Goal: Task Accomplishment & Management: Manage account settings

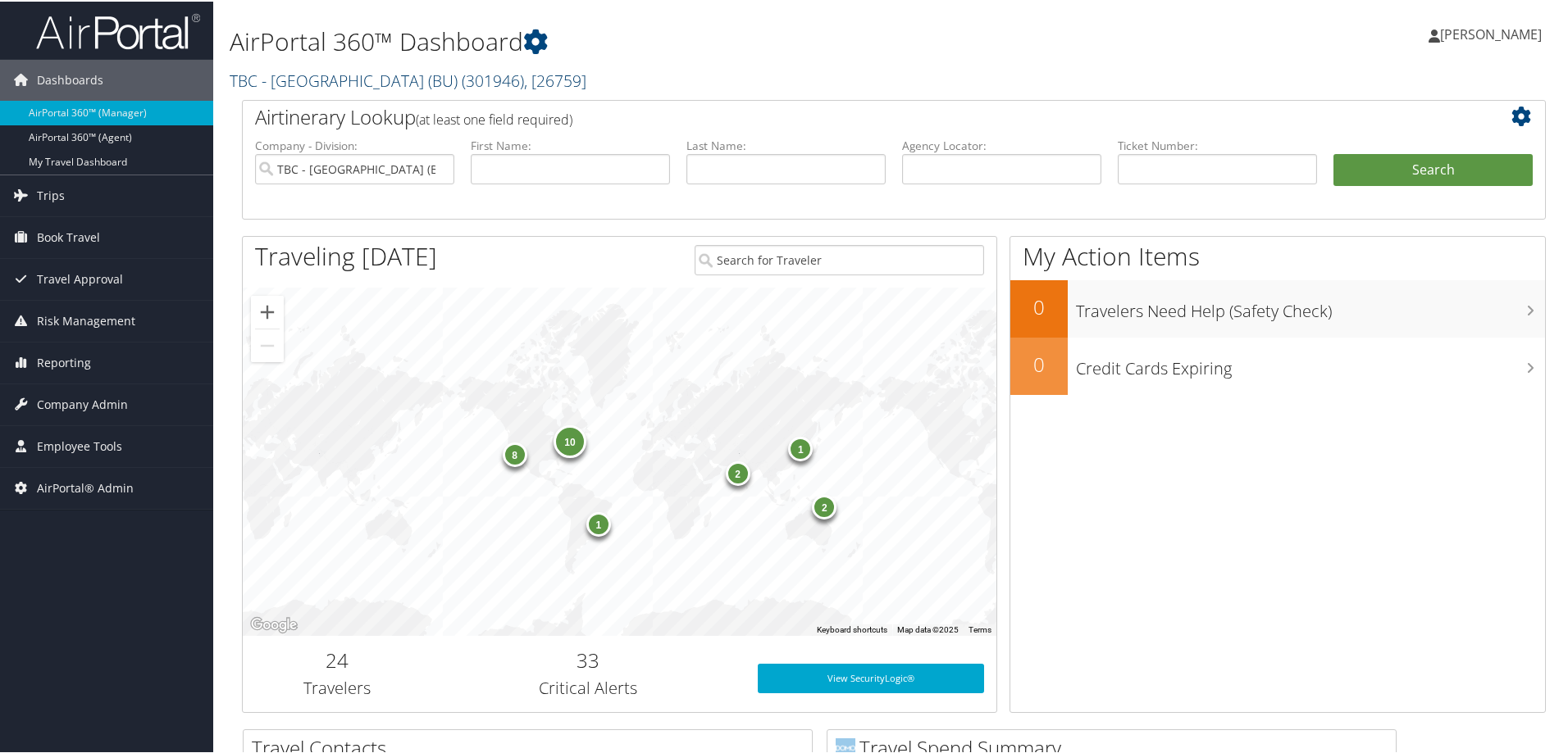
click at [319, 76] on link "TBC - Boston University (BU) ( 301946 ) , [ 26759 ]" at bounding box center [407, 79] width 357 height 23
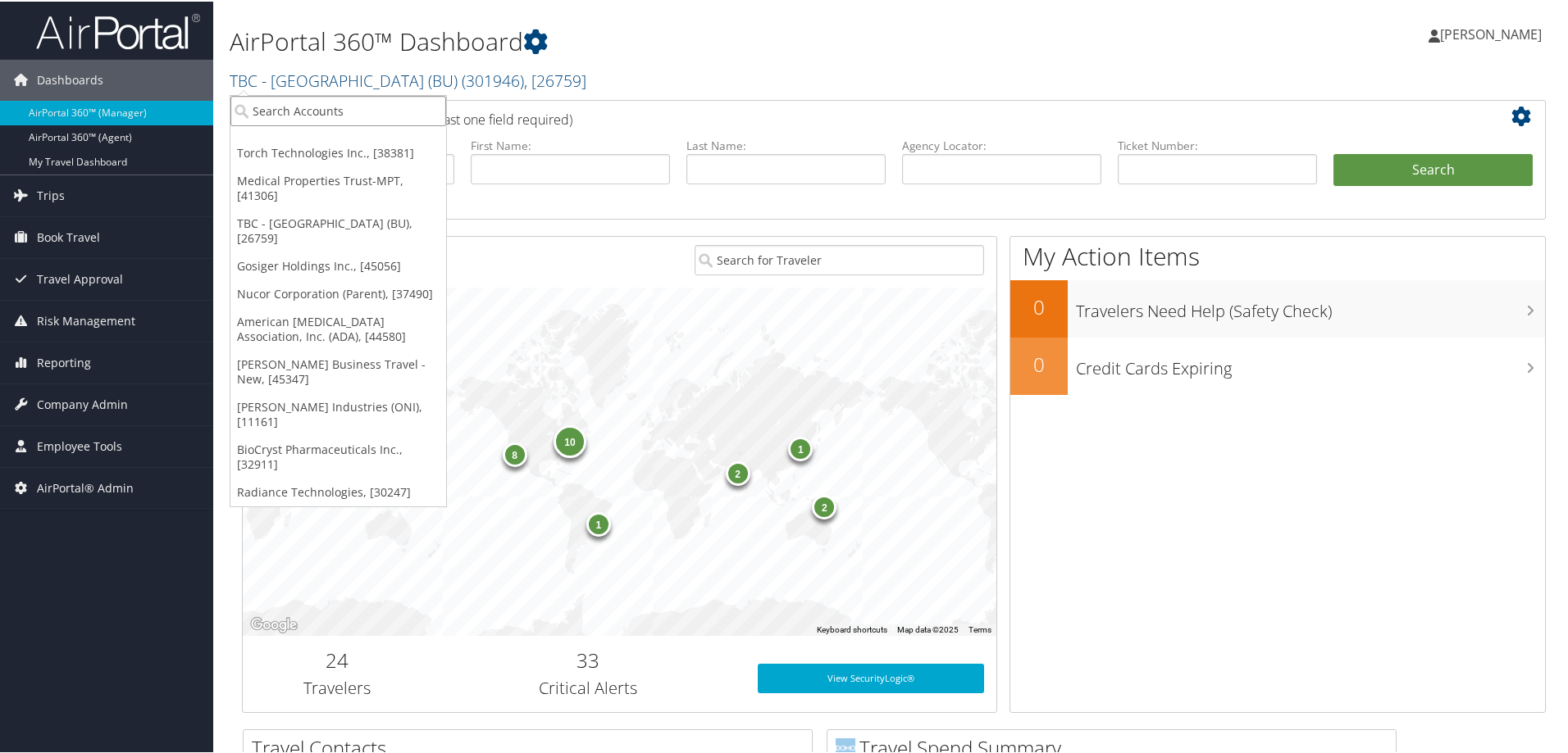
click at [324, 99] on input "search" at bounding box center [338, 109] width 216 height 31
type input "northeastern"
click at [332, 137] on div "TBC - Northeastern University (301953), [44836]" at bounding box center [397, 139] width 350 height 14
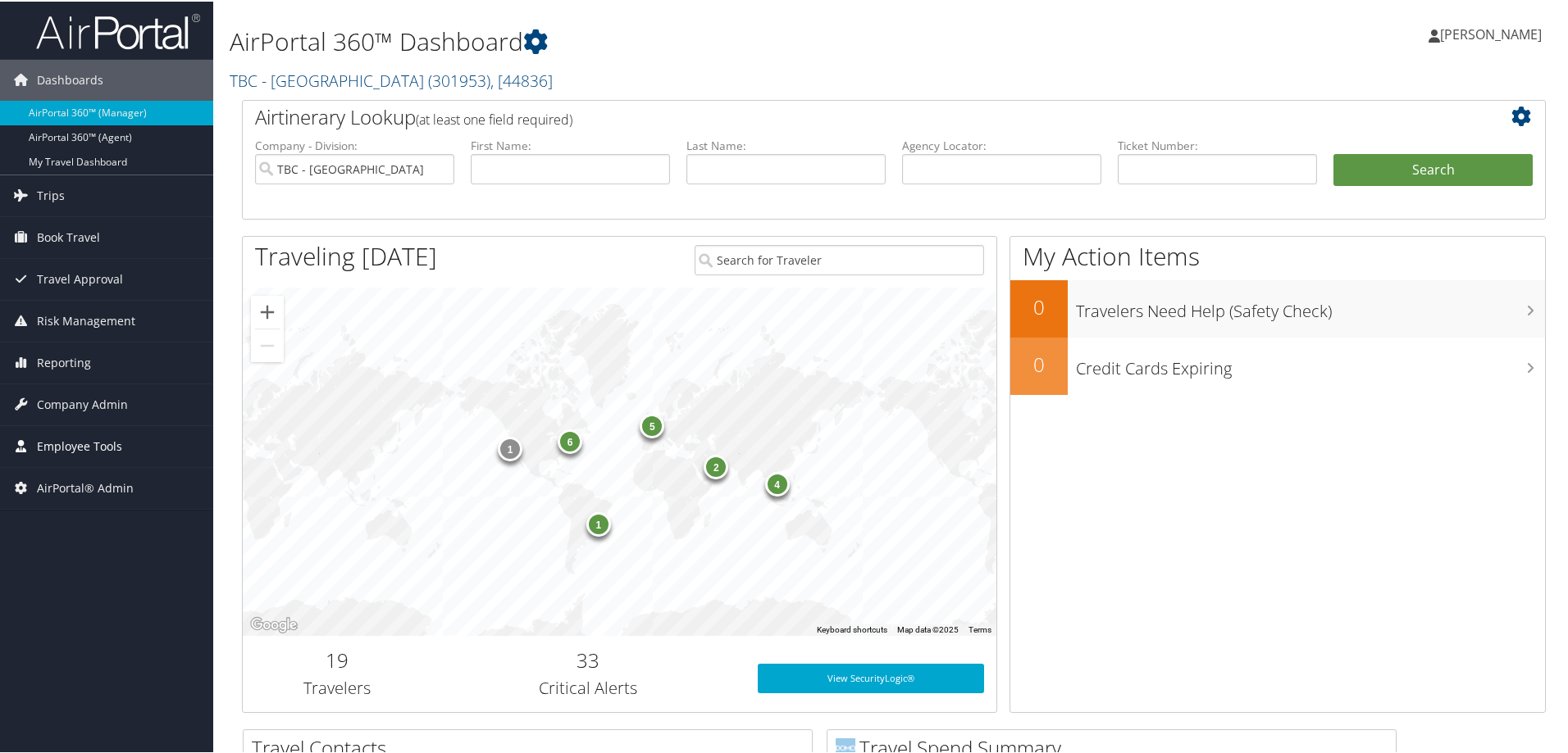
click at [18, 438] on icon at bounding box center [20, 443] width 24 height 24
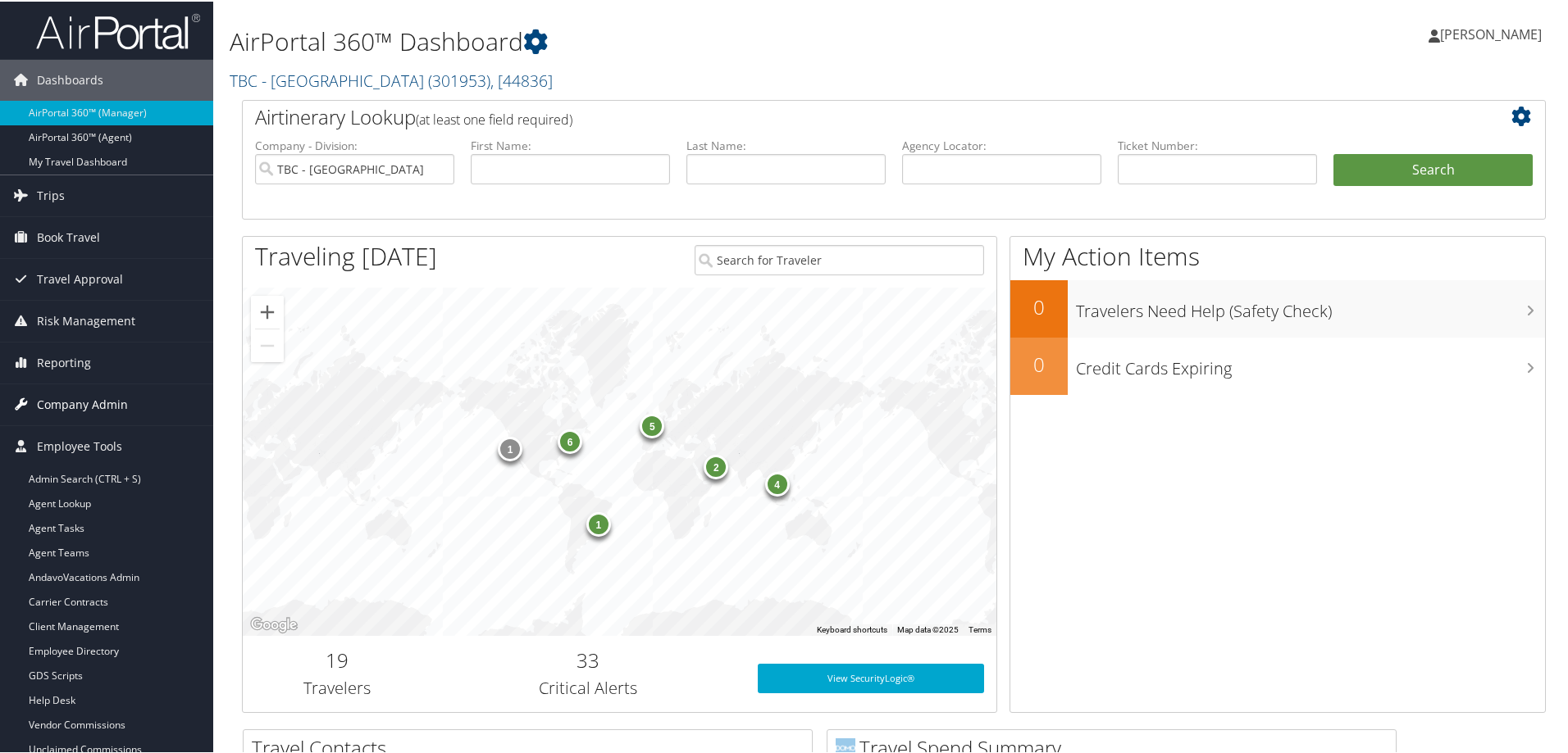
click at [54, 395] on span "Company Admin" at bounding box center [82, 403] width 91 height 41
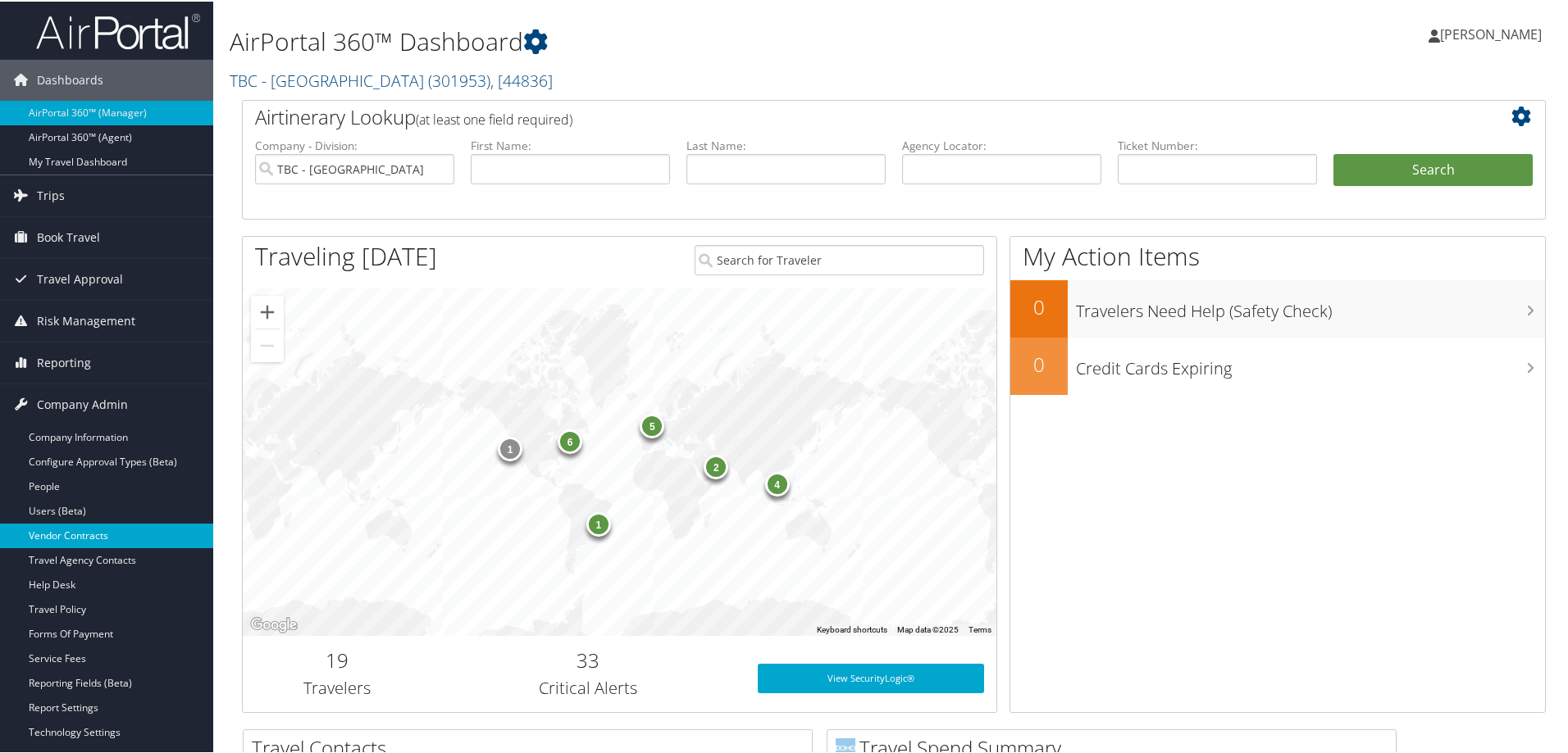
click at [61, 529] on link "Vendor Contracts" at bounding box center [107, 534] width 213 height 24
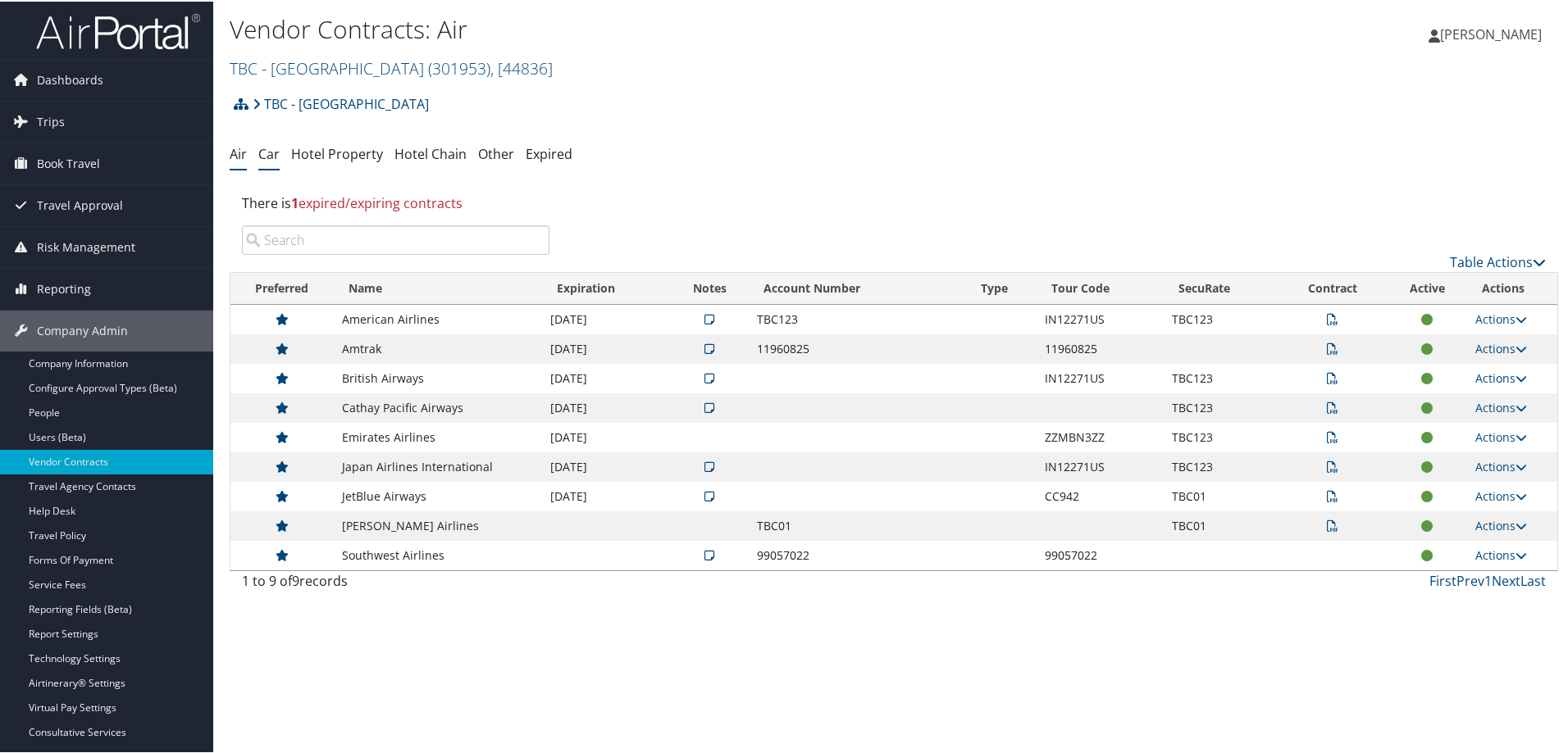
click at [272, 153] on link "Car" at bounding box center [269, 153] width 22 height 18
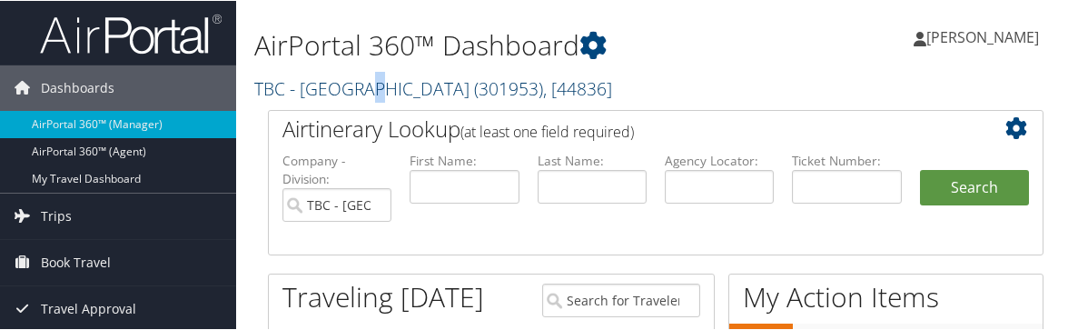
click at [369, 86] on link "TBC - [GEOGRAPHIC_DATA] ( 301953 ) , [ 44836 ]" at bounding box center [433, 87] width 358 height 25
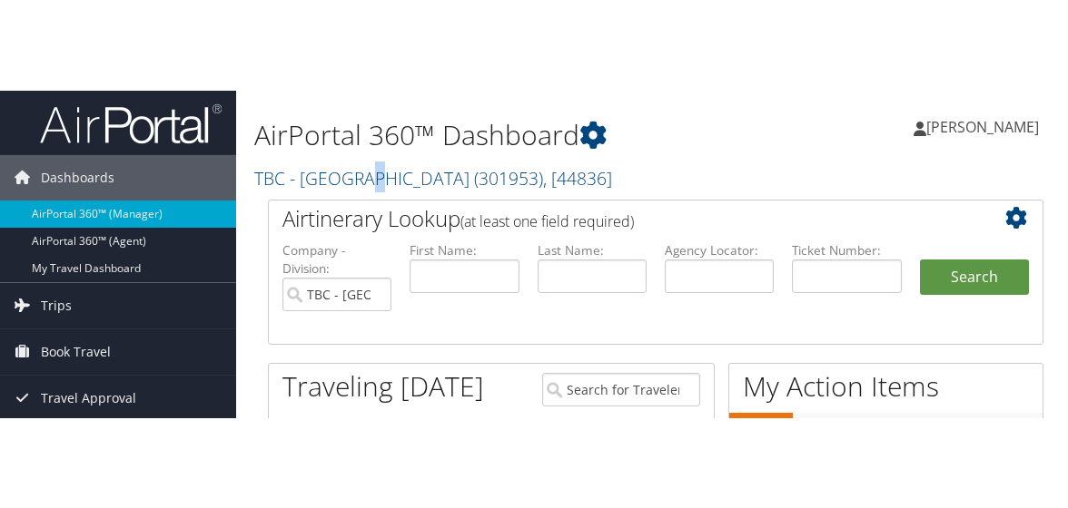
scroll to position [103, 0]
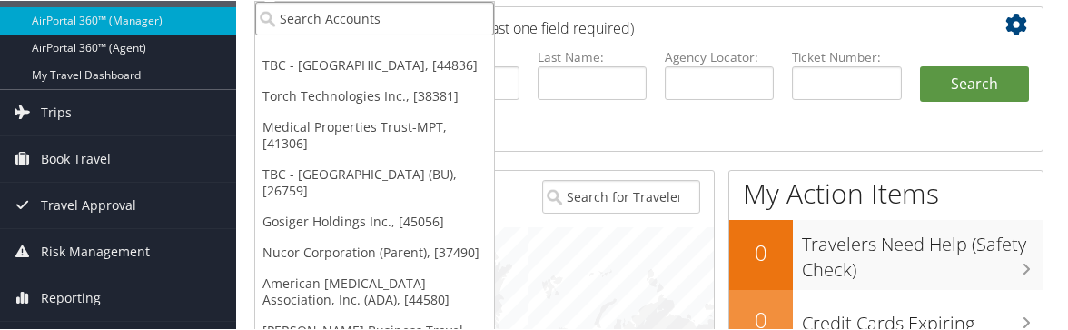
click at [349, 15] on input "search" at bounding box center [374, 18] width 239 height 34
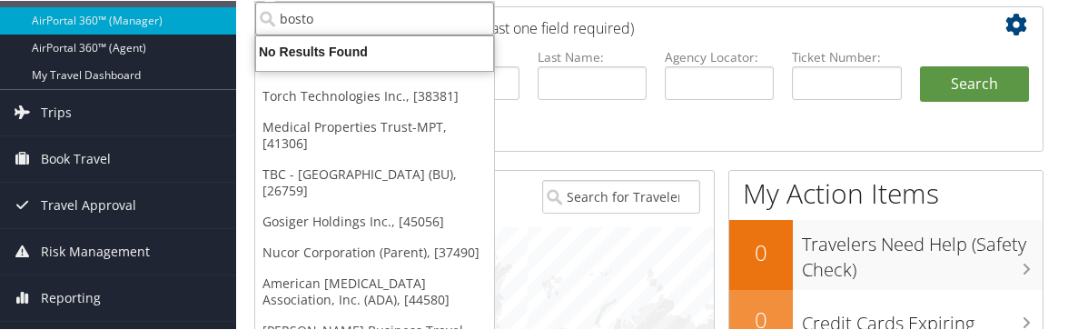
type input "boston"
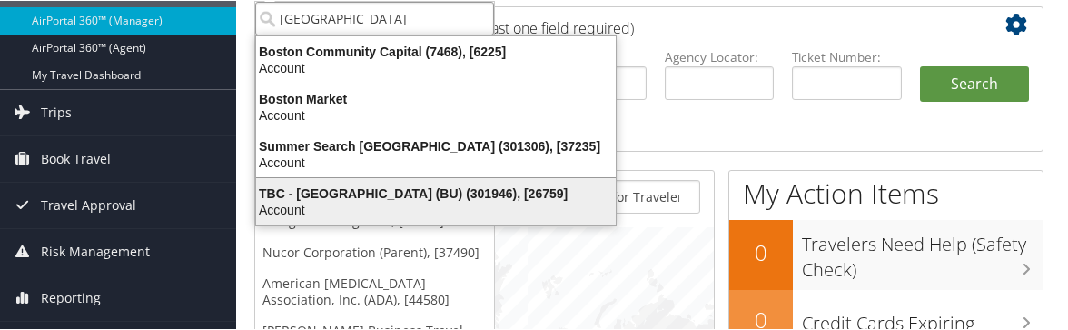
click at [350, 186] on div "TBC - Boston University (BU) (301946), [26759]" at bounding box center [435, 192] width 381 height 16
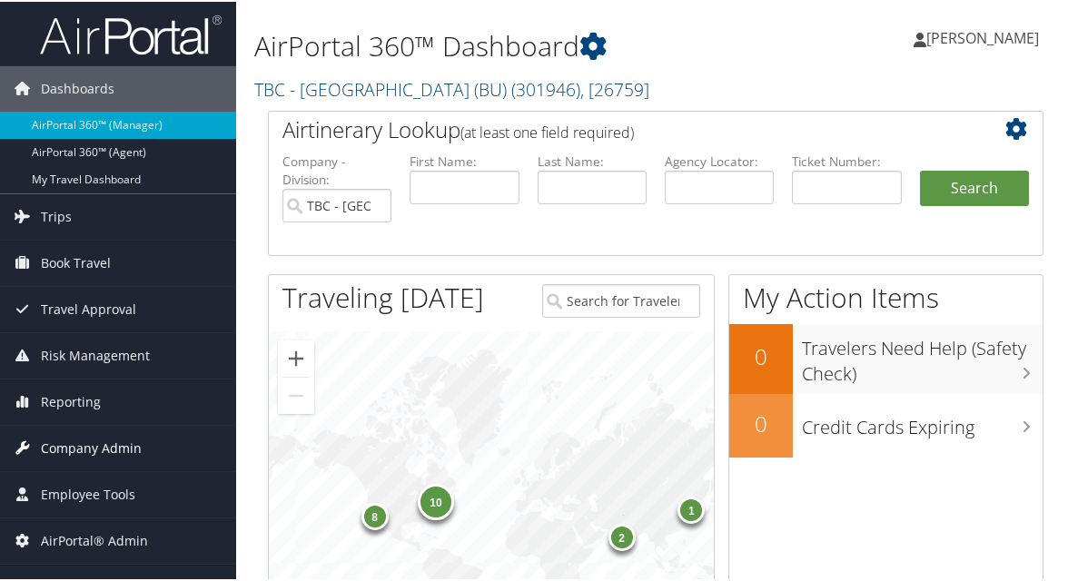
click at [92, 436] on span "Company Admin" at bounding box center [91, 446] width 101 height 45
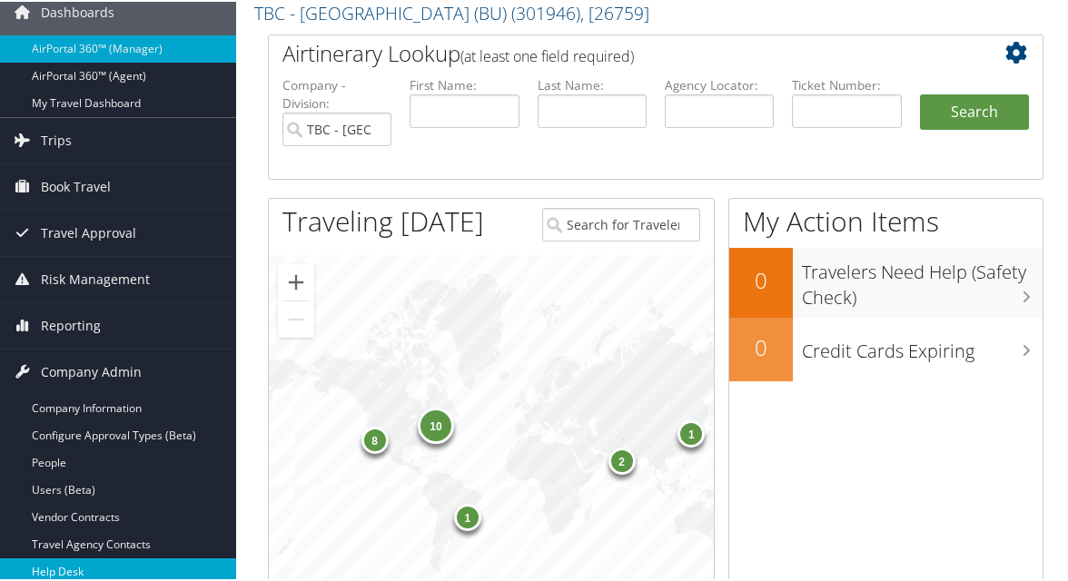
scroll to position [182, 0]
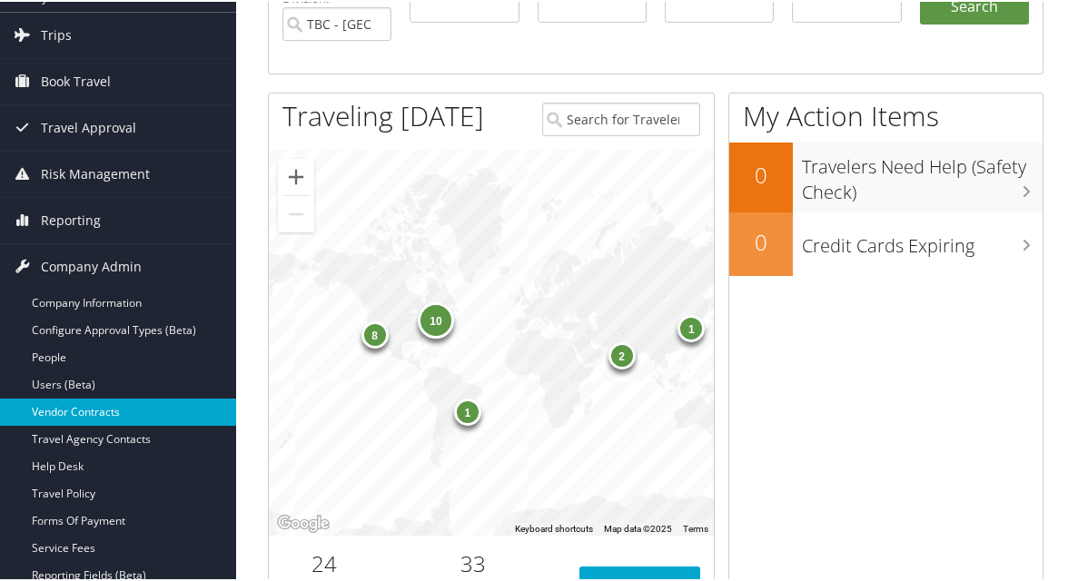
click at [62, 415] on link "Vendor Contracts" at bounding box center [118, 410] width 236 height 27
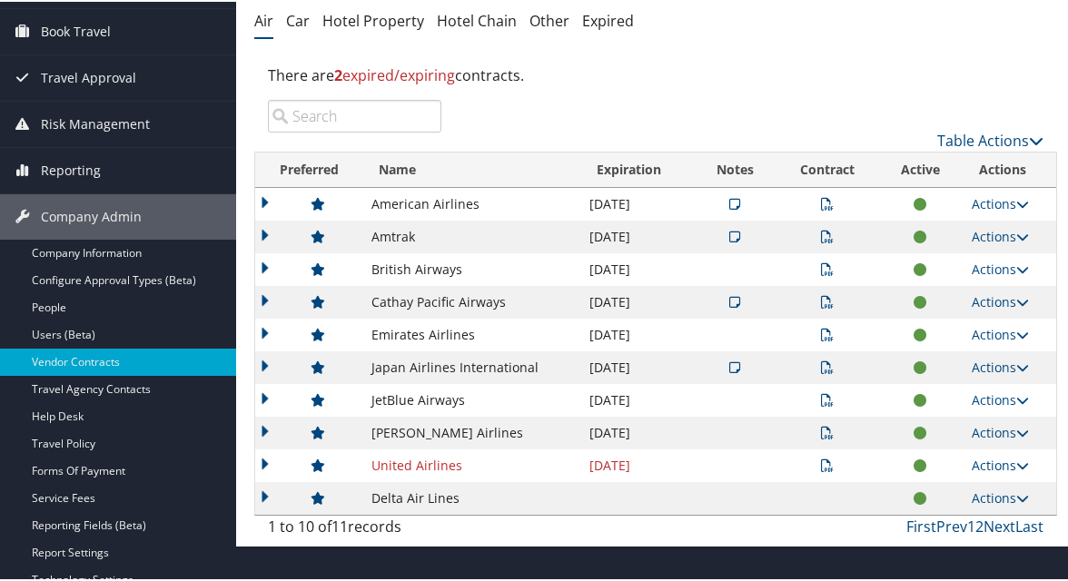
scroll to position [182, 0]
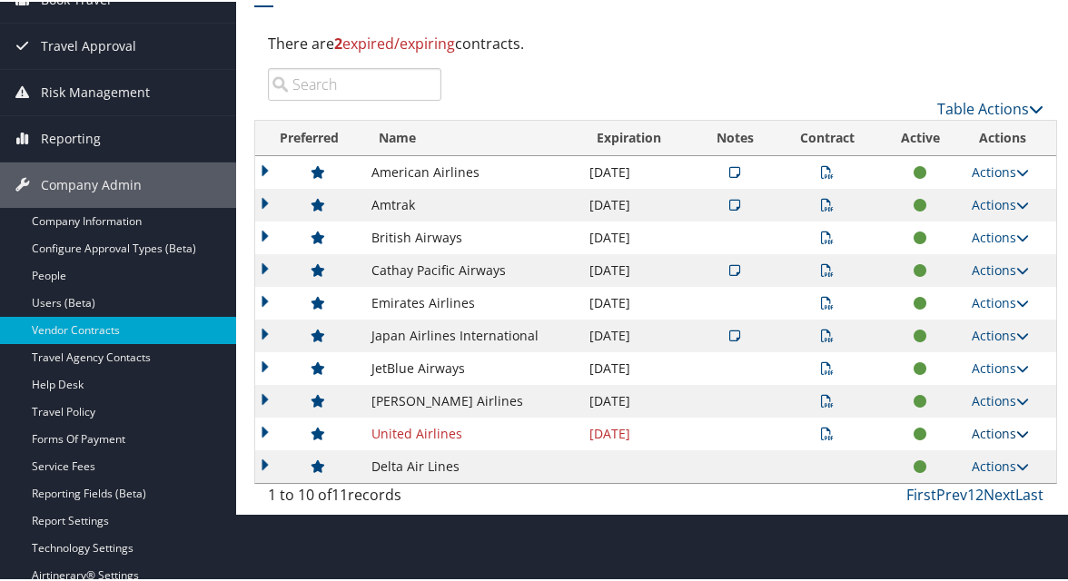
click at [987, 430] on link "Actions" at bounding box center [999, 431] width 57 height 17
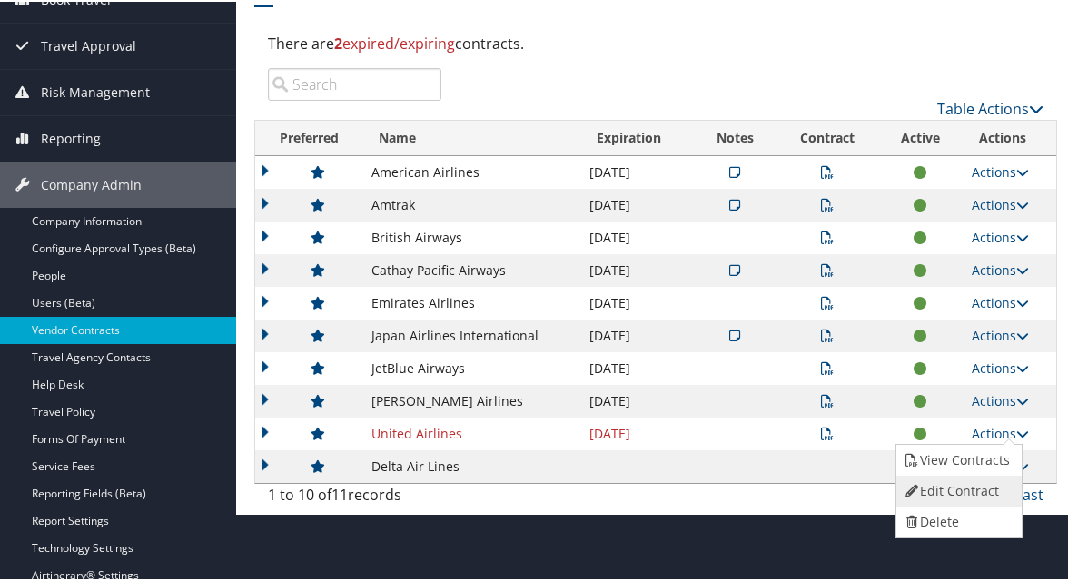
click at [961, 481] on link "Edit Contract" at bounding box center [956, 489] width 121 height 31
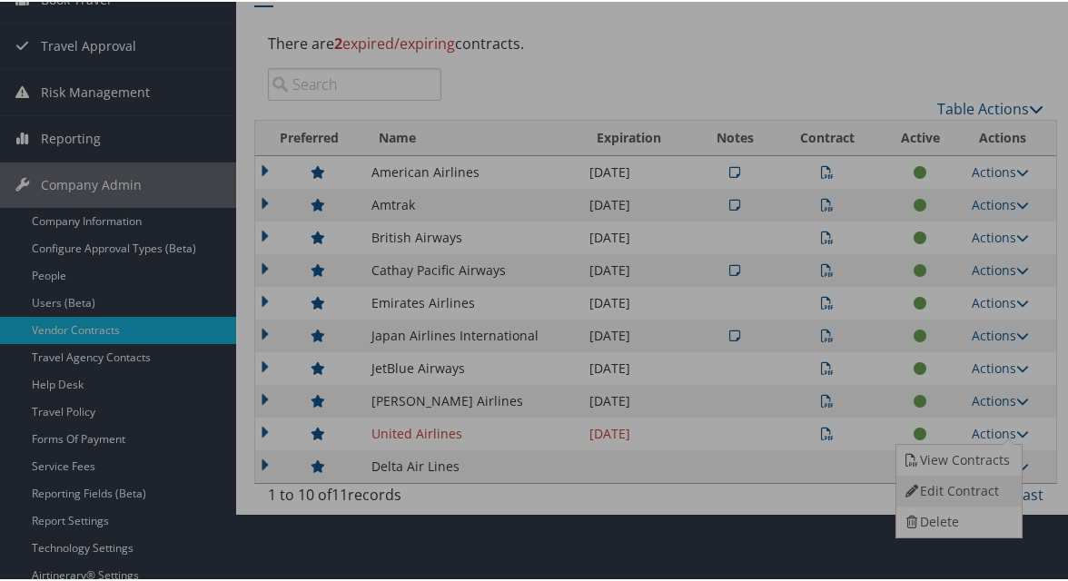
select select "[object Object]"
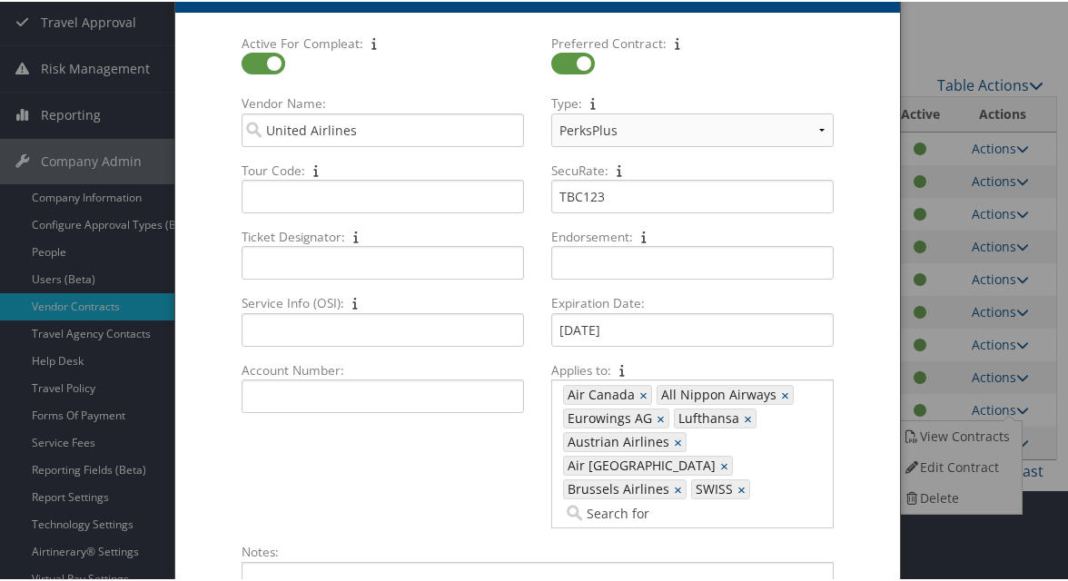
scroll to position [0, 0]
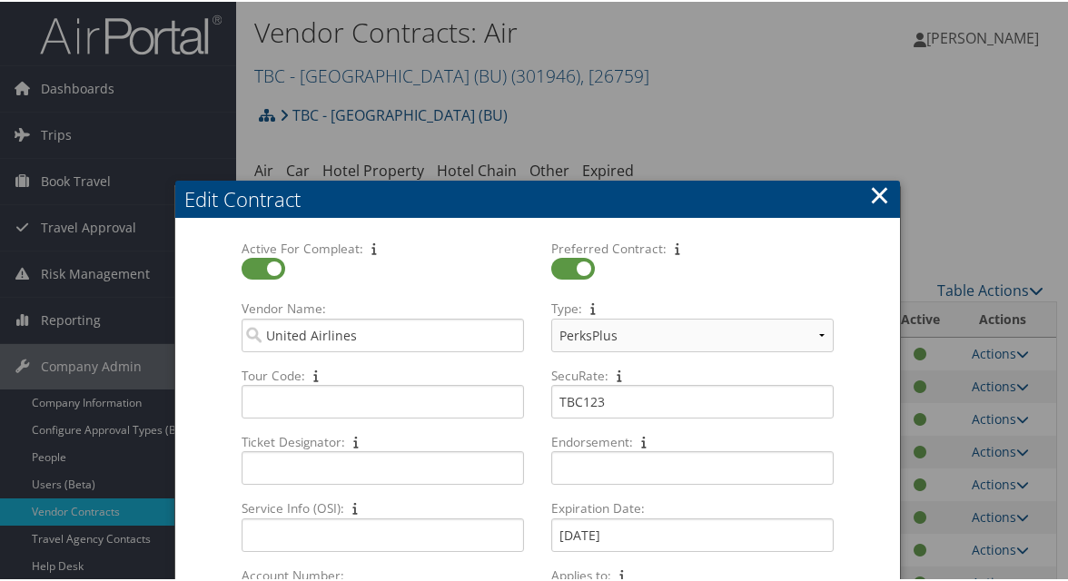
click at [882, 197] on button "×" at bounding box center [879, 193] width 21 height 36
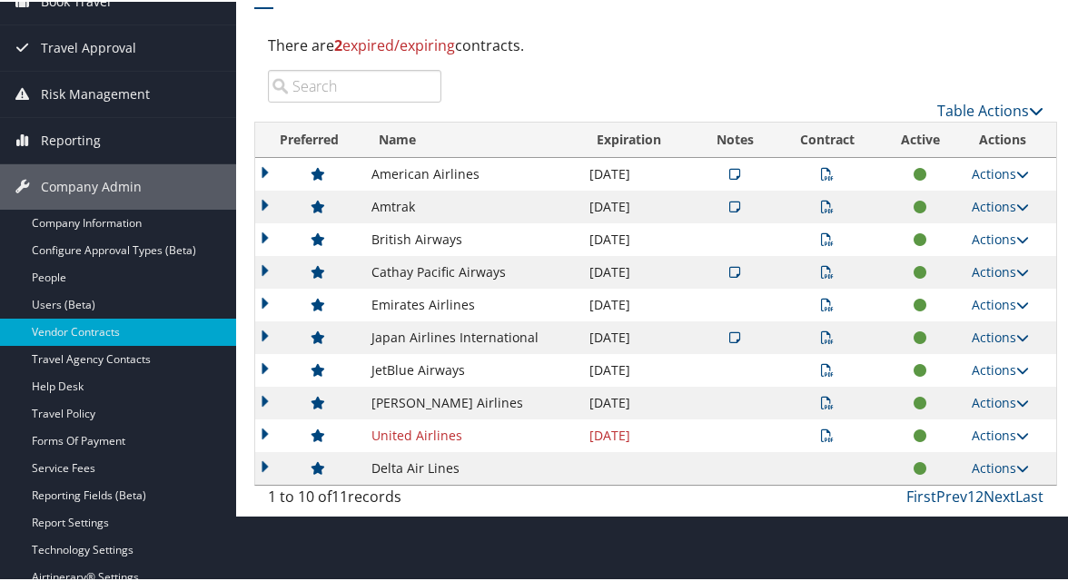
scroll to position [182, 0]
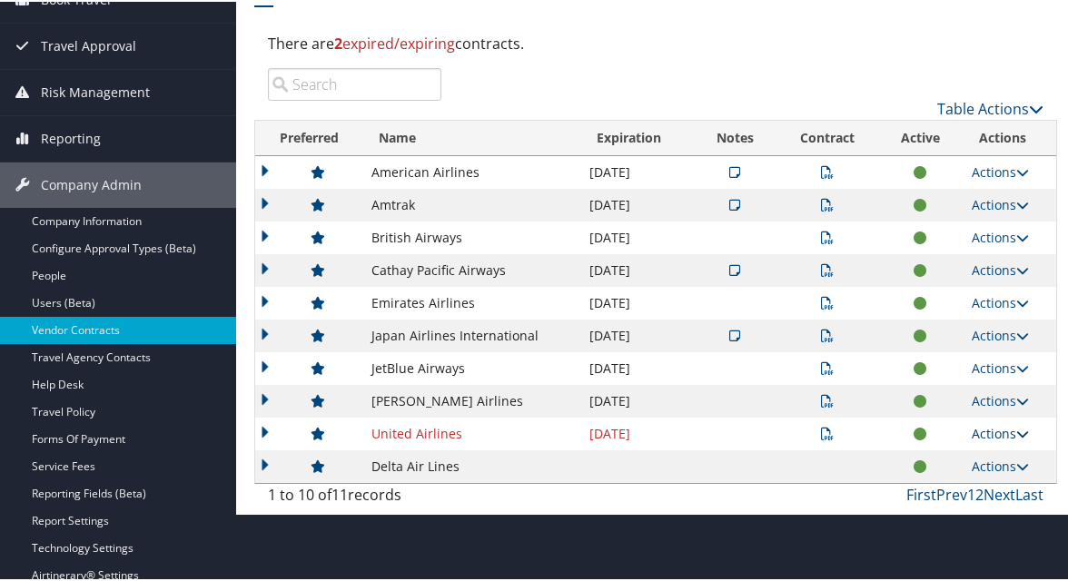
click at [1015, 423] on link "Actions" at bounding box center [999, 431] width 57 height 17
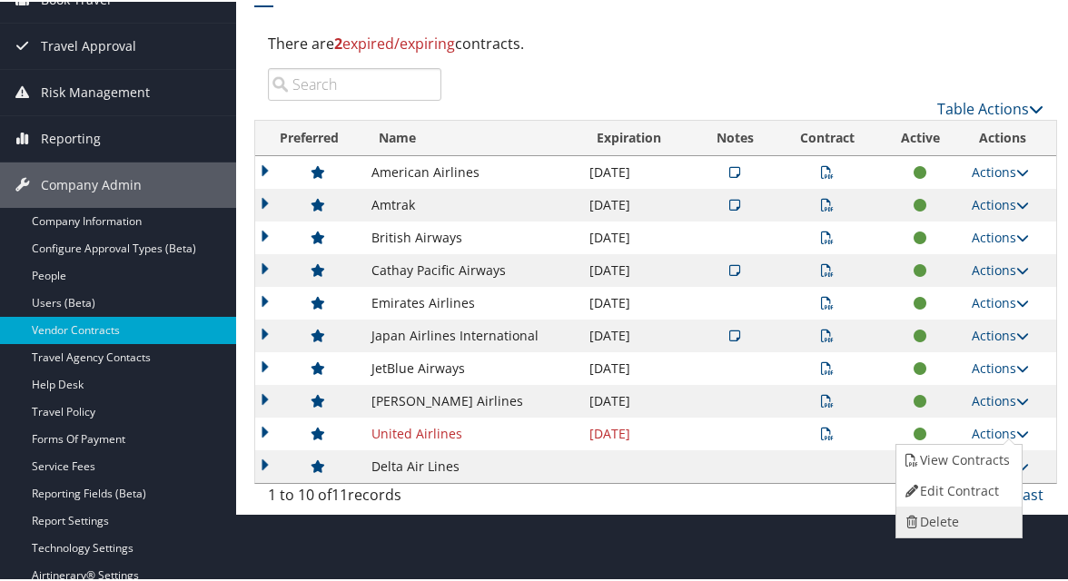
click at [931, 517] on link "Delete" at bounding box center [956, 520] width 121 height 31
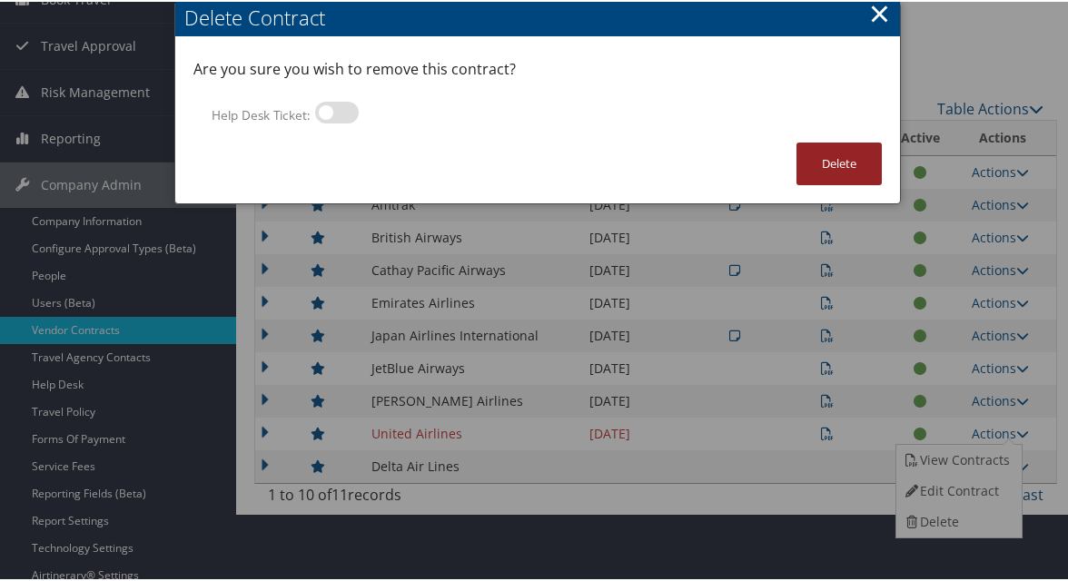
click at [821, 160] on button "Delete" at bounding box center [838, 162] width 85 height 43
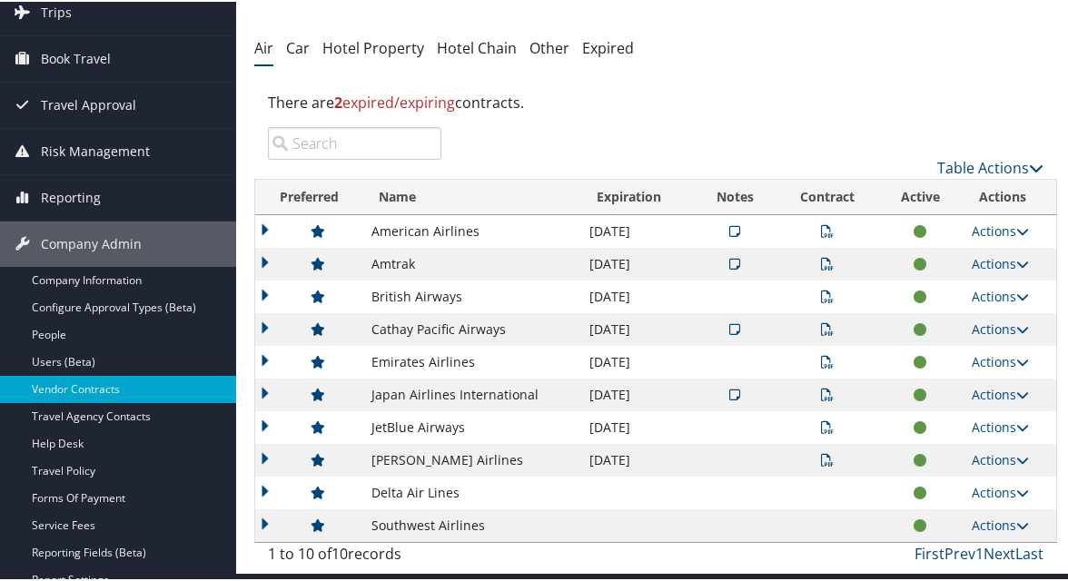
scroll to position [91, 0]
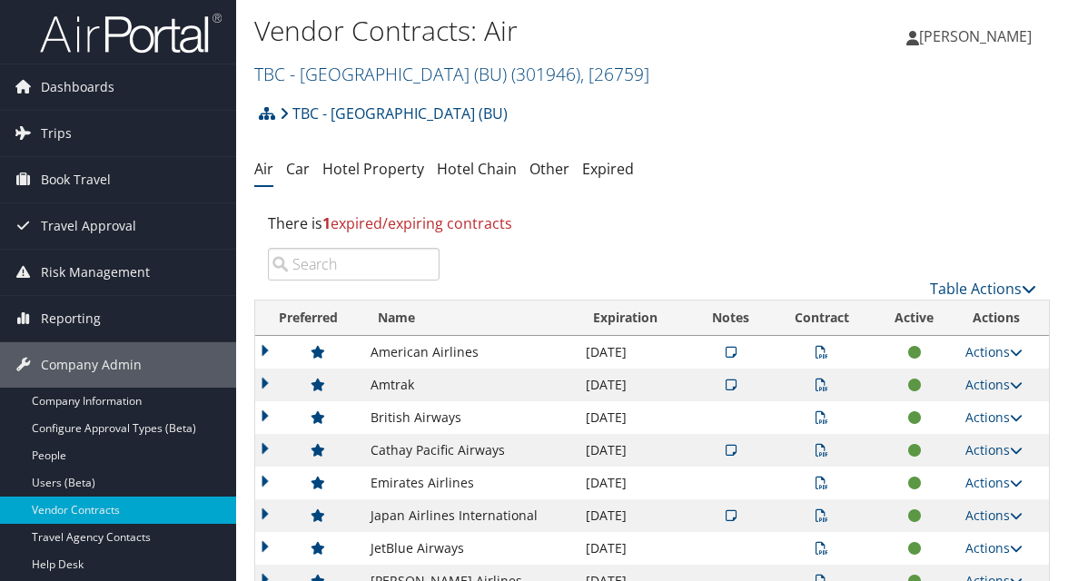
scroll to position [91, 0]
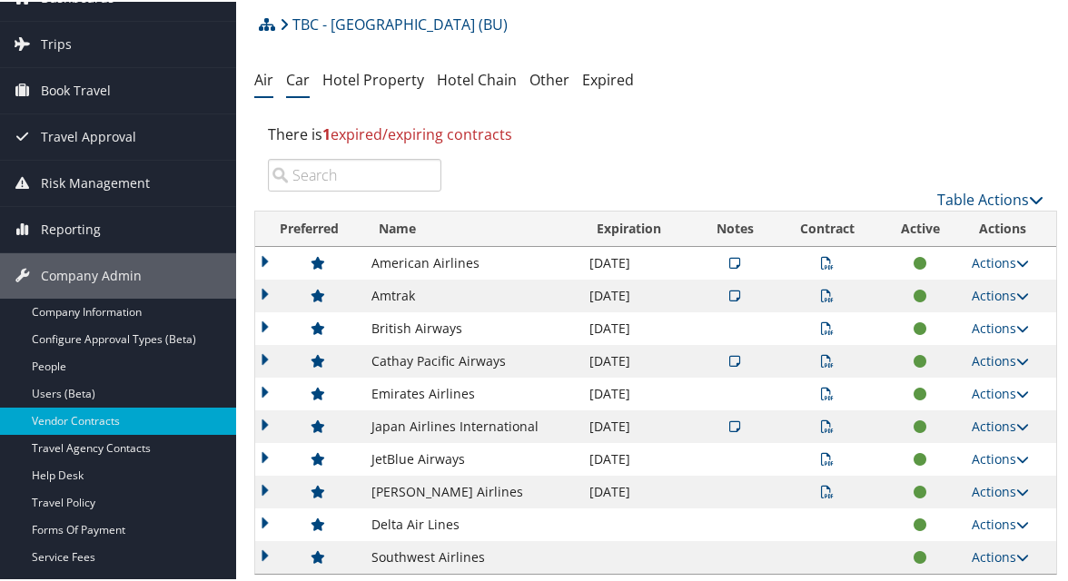
click at [298, 82] on link "Car" at bounding box center [298, 78] width 24 height 20
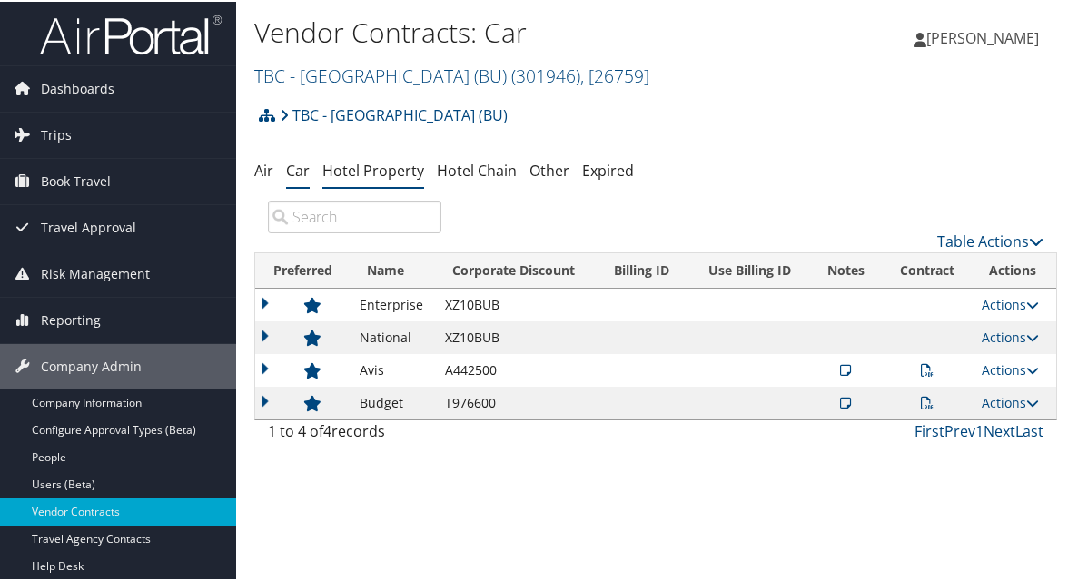
click at [360, 163] on link "Hotel Property" at bounding box center [373, 169] width 102 height 20
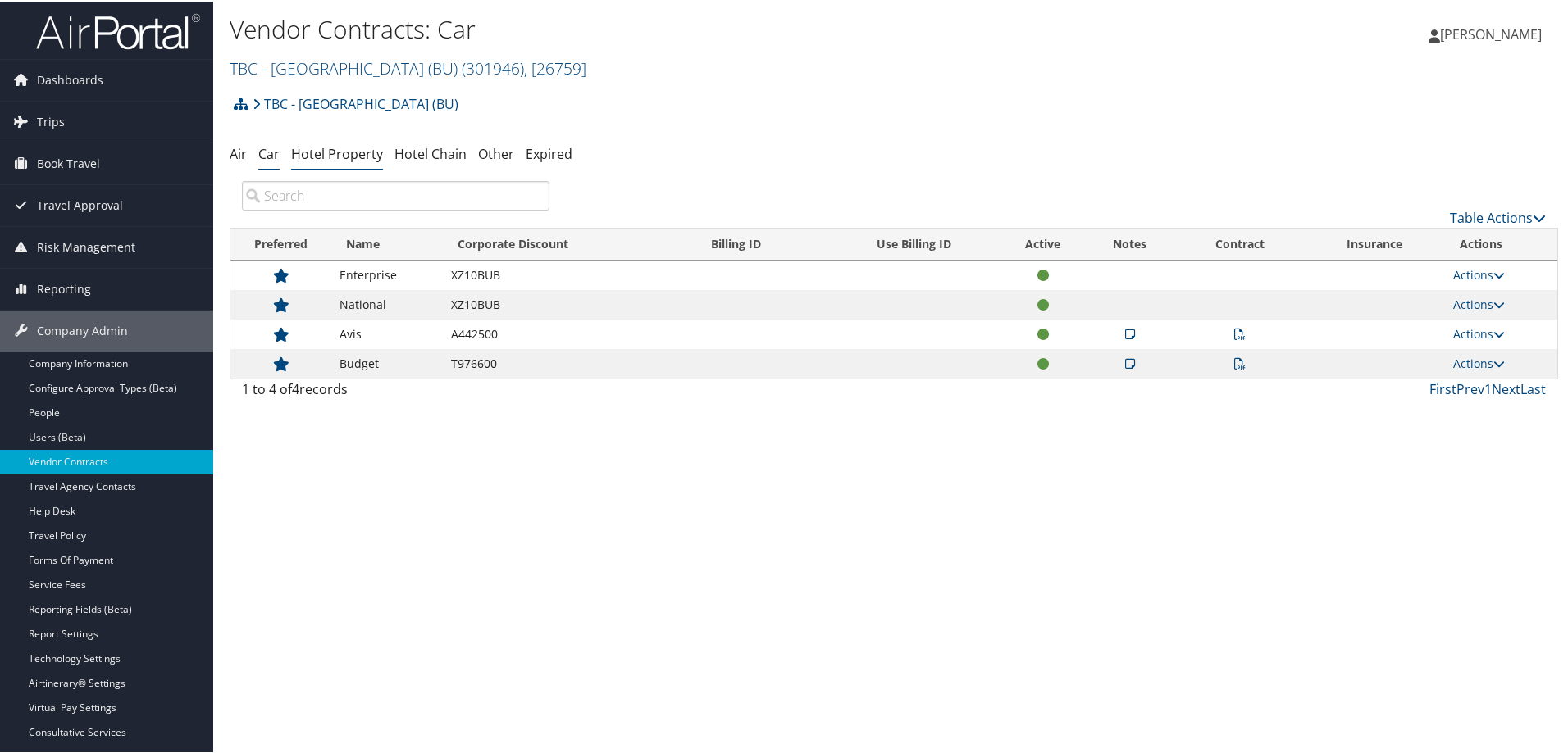
click at [322, 150] on link "Hotel Property" at bounding box center [337, 153] width 92 height 18
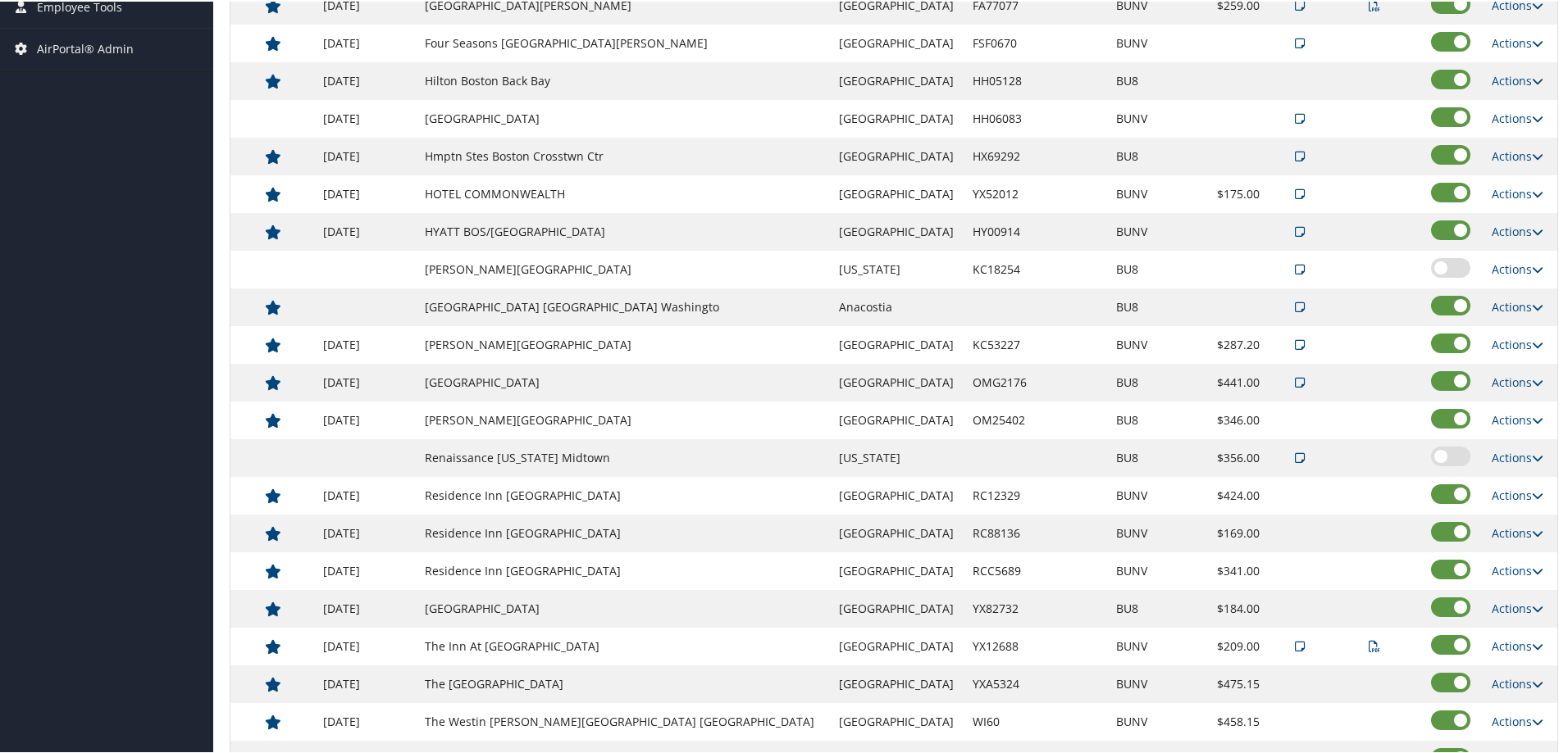
scroll to position [860, 0]
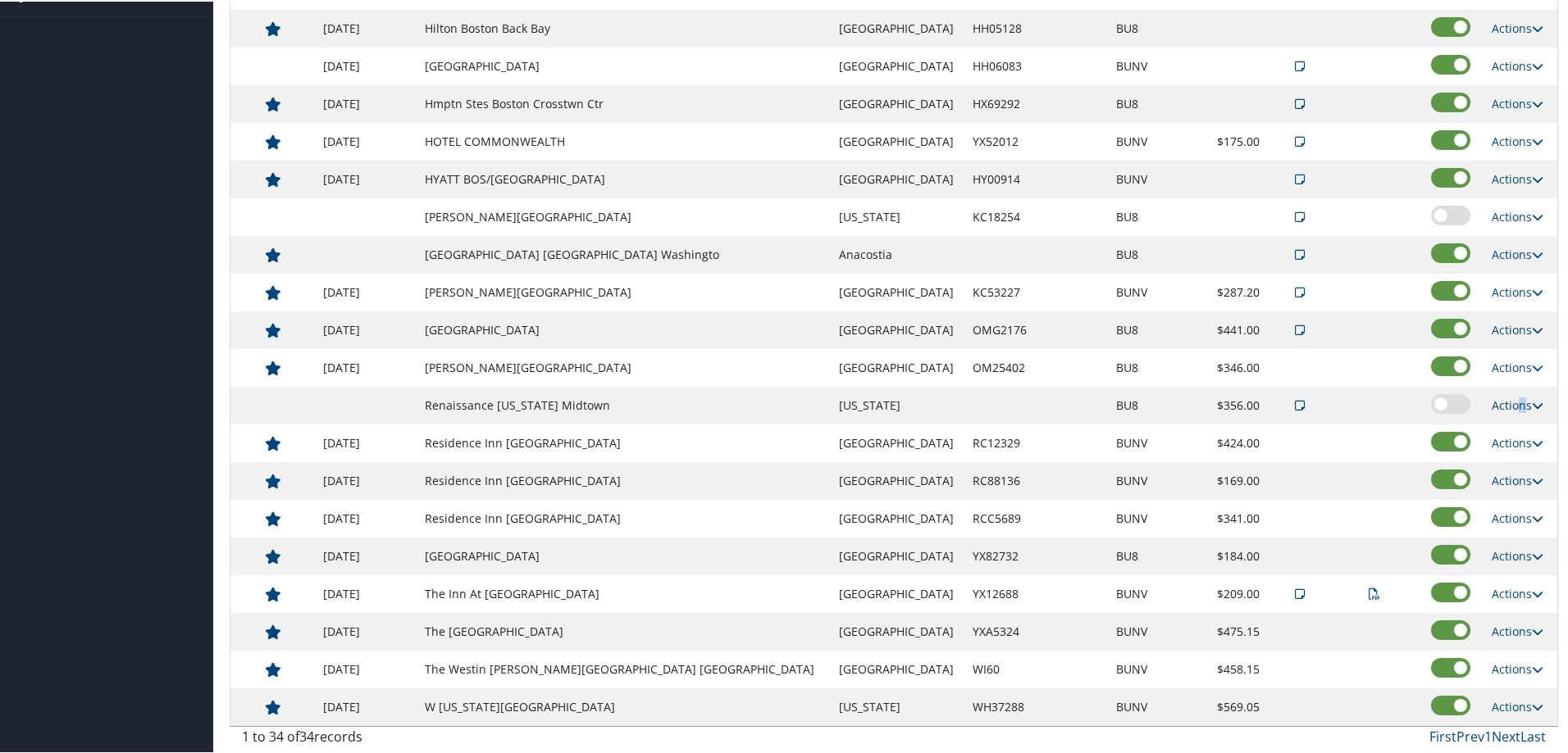
click at [1502, 401] on link "Actions" at bounding box center [1517, 404] width 51 height 15
click at [1506, 460] on link "Edit" at bounding box center [1517, 455] width 89 height 28
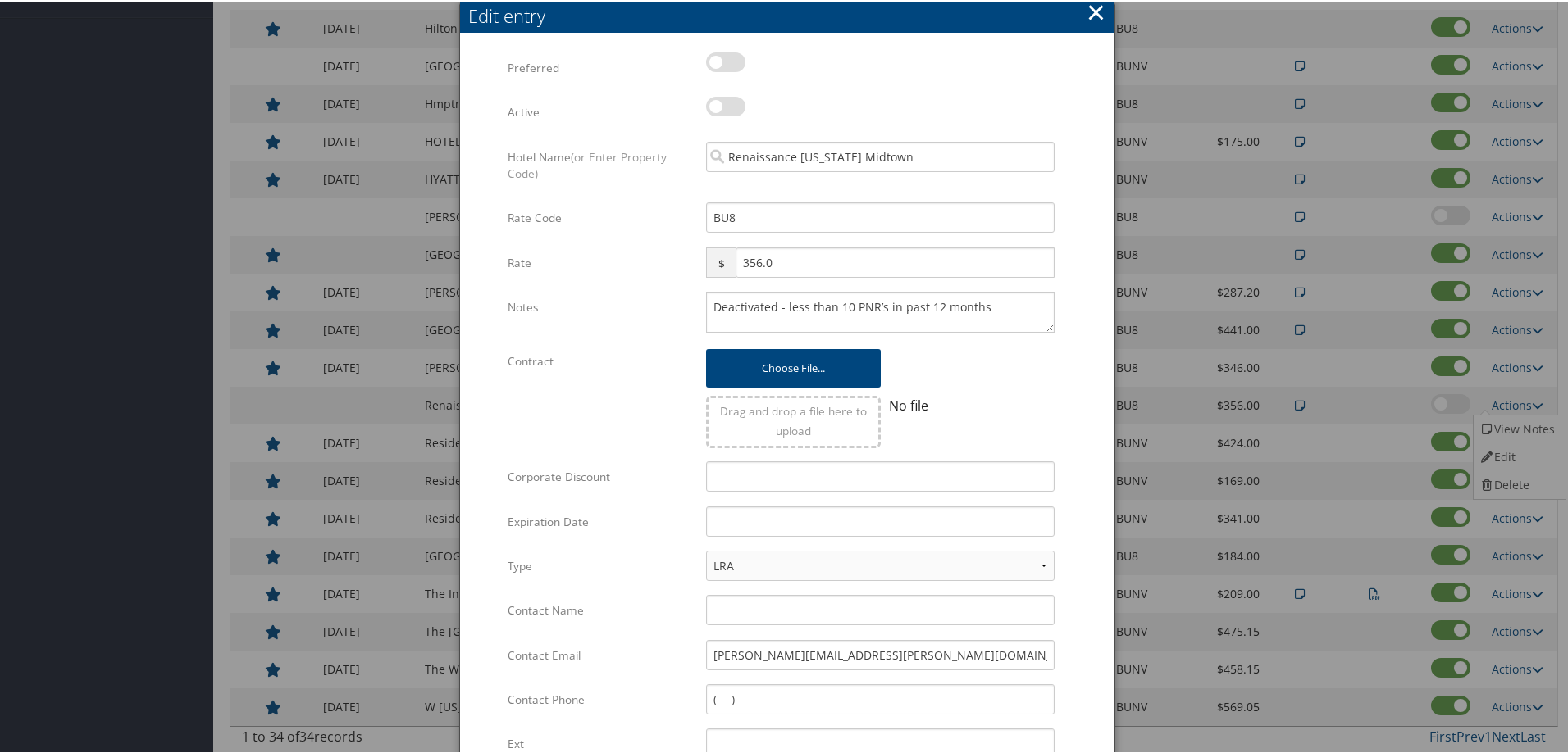
click at [1093, 9] on button "×" at bounding box center [1096, 11] width 19 height 33
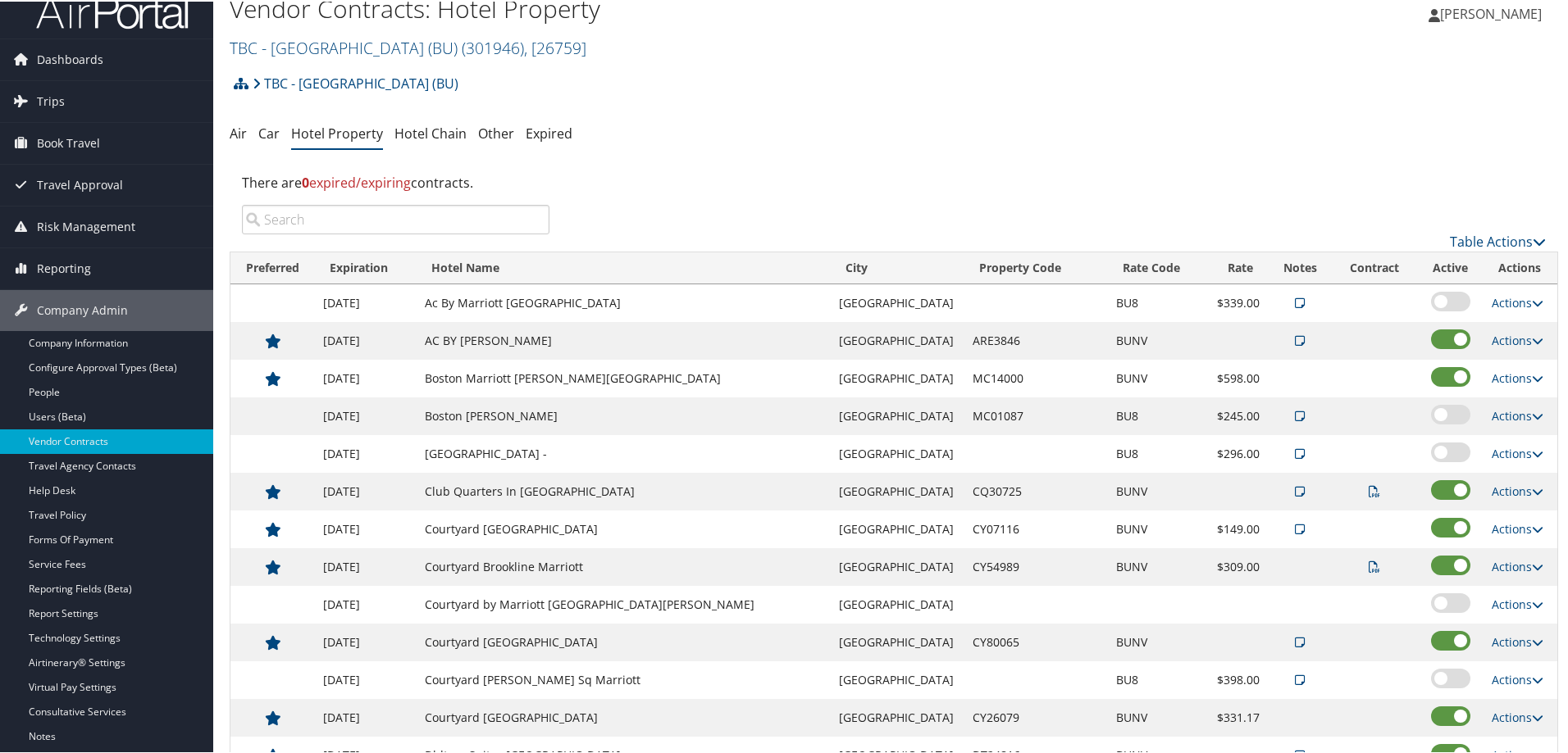
scroll to position [0, 0]
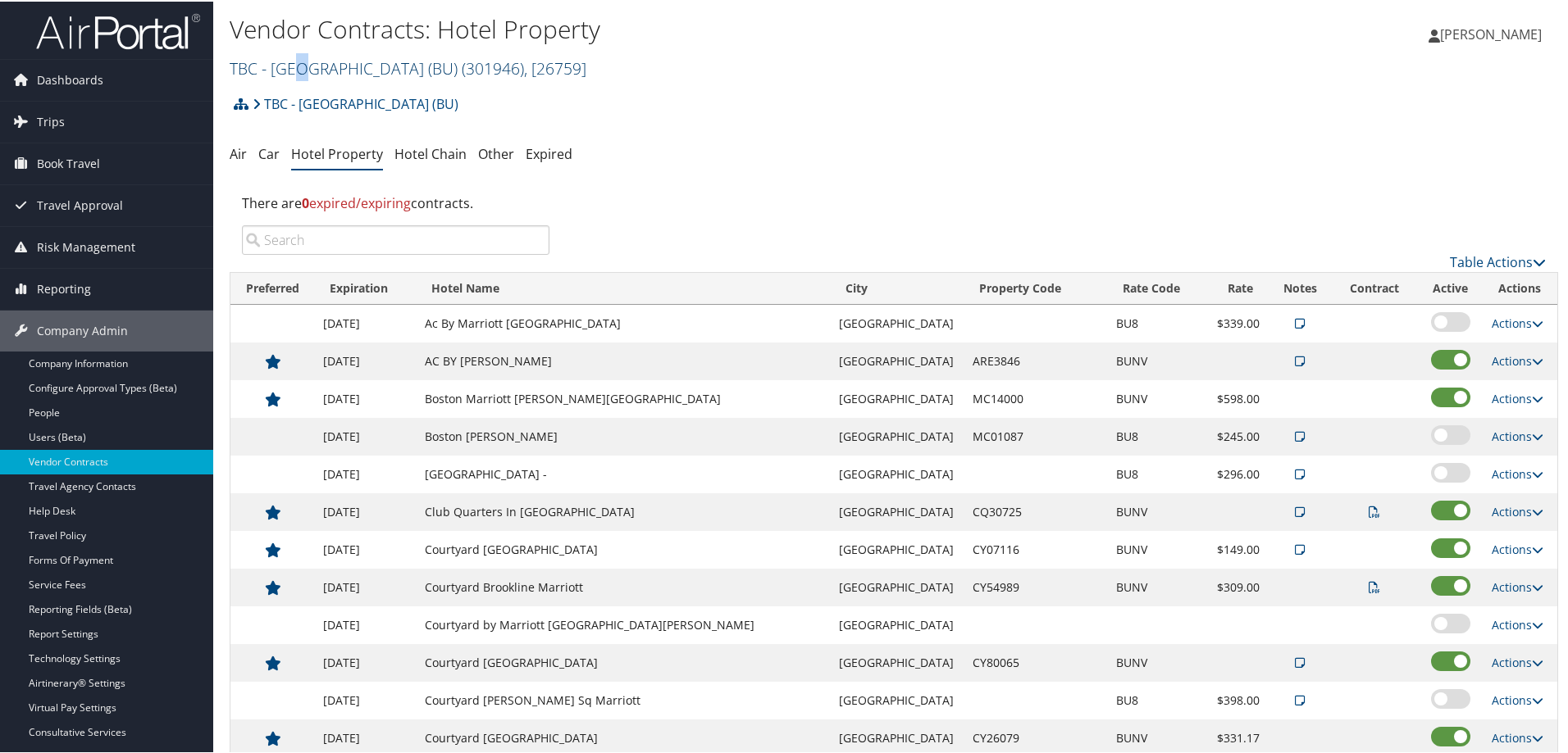
click at [300, 64] on link "TBC - Boston University (BU) ( 301946 ) , [ 26759 ]" at bounding box center [407, 67] width 357 height 23
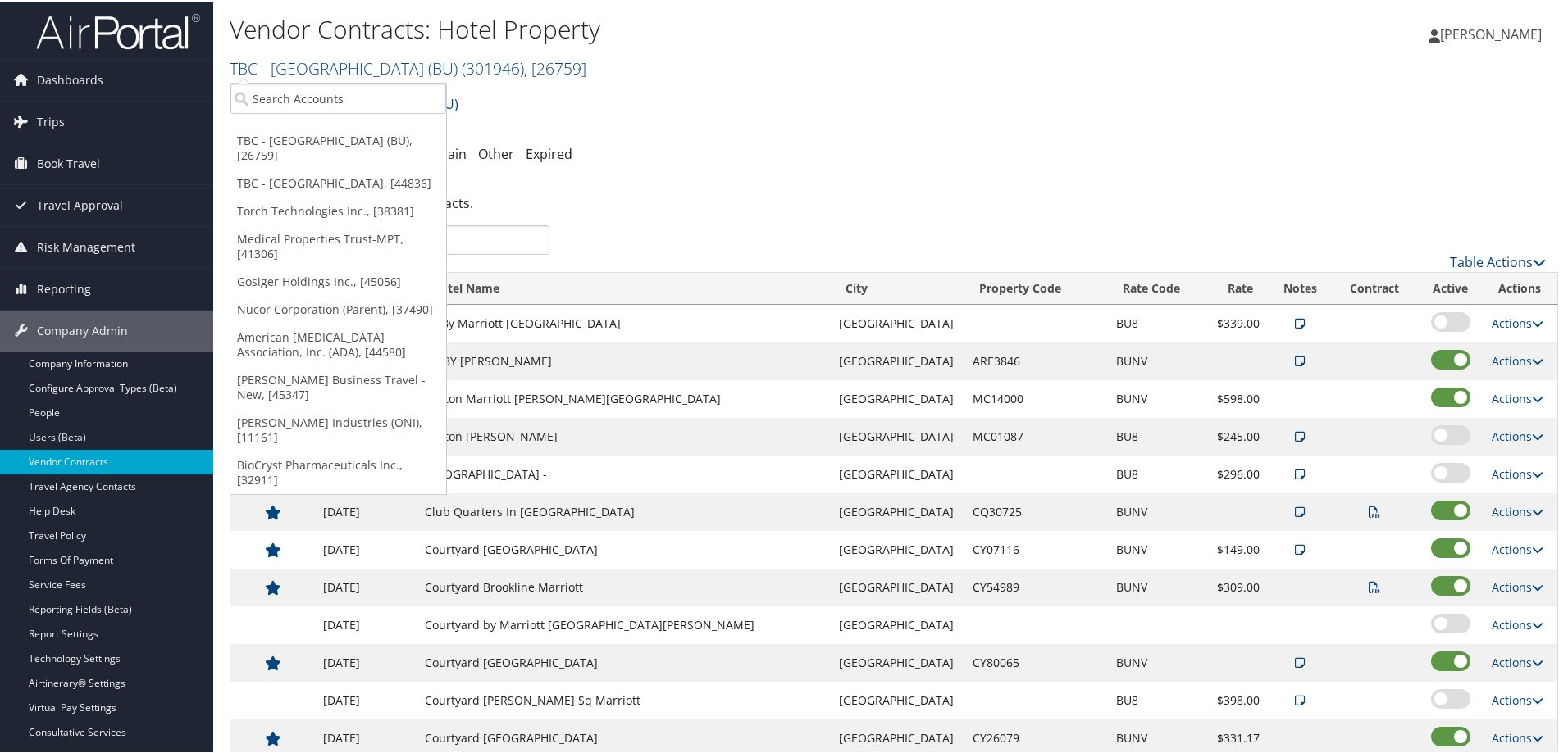
click at [260, 452] on link "BioCryst Pharmaceuticals Inc., [32911]" at bounding box center [338, 470] width 216 height 42
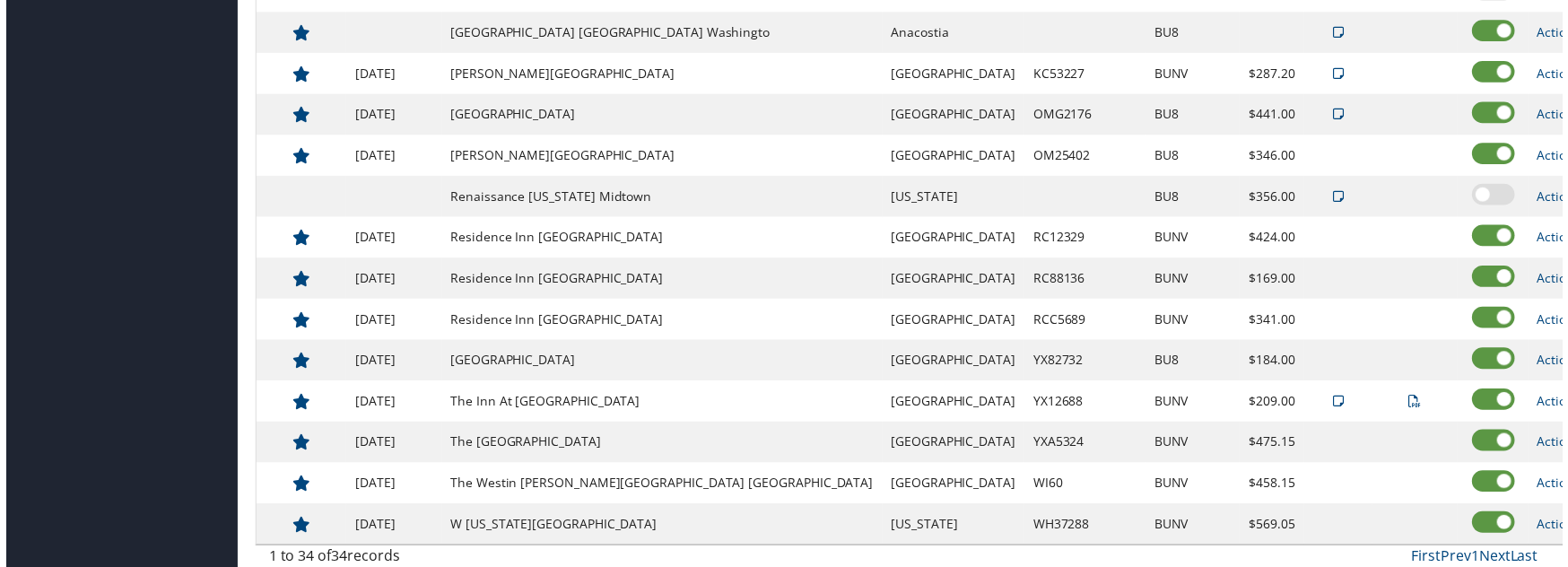
scroll to position [1192, 0]
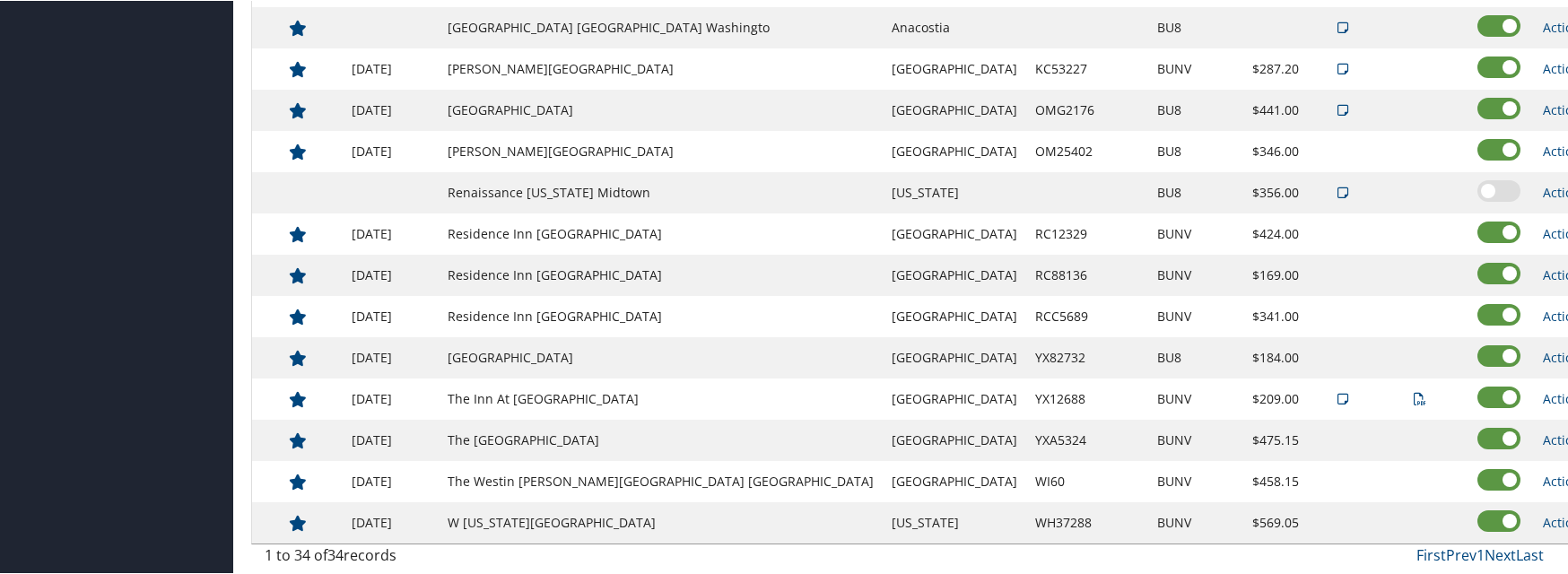
click at [1054, 316] on td at bounding box center [1420, 316] width 86 height 41
click at [1054, 186] on link "Actions" at bounding box center [1571, 191] width 56 height 17
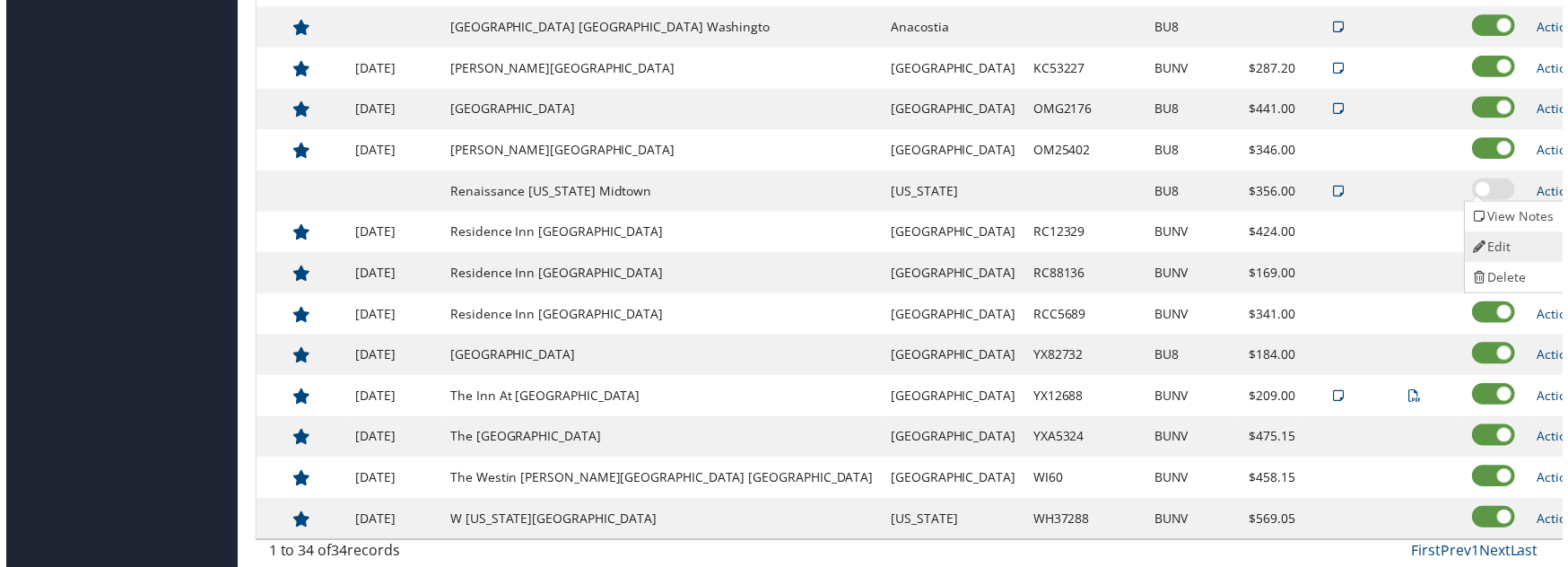
click at [1054, 246] on icon at bounding box center [1485, 248] width 16 height 13
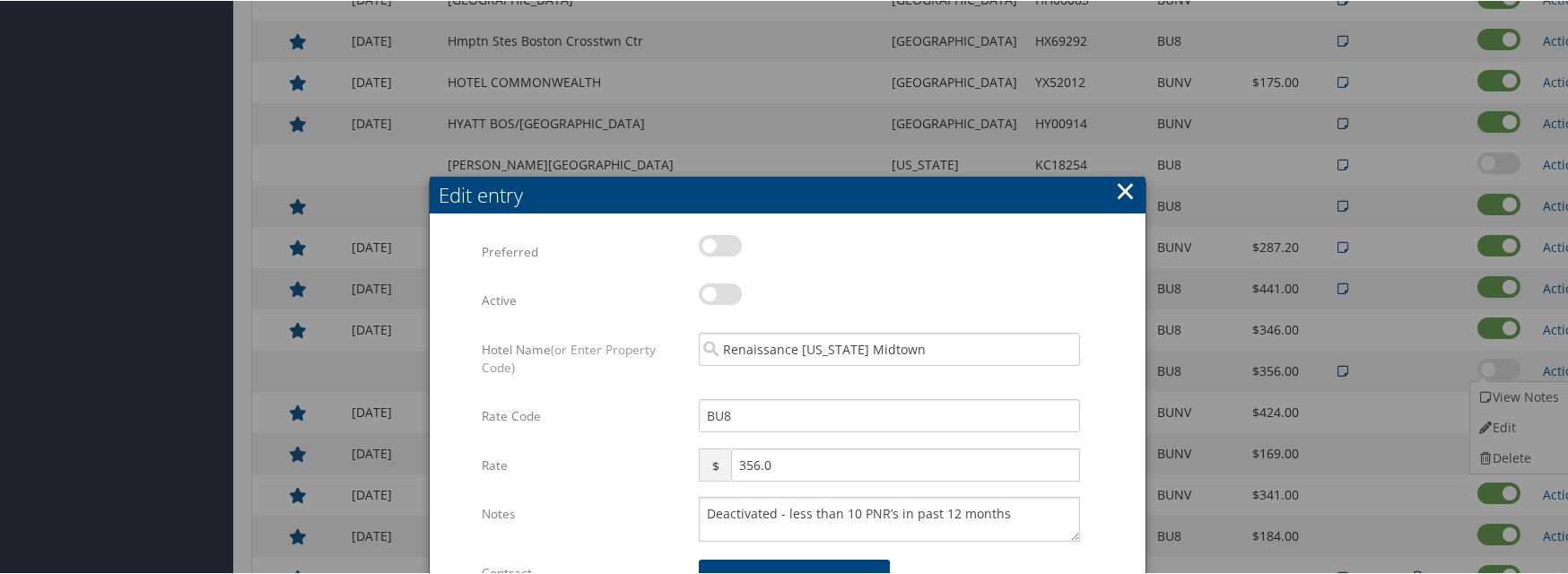
scroll to position [1013, 0]
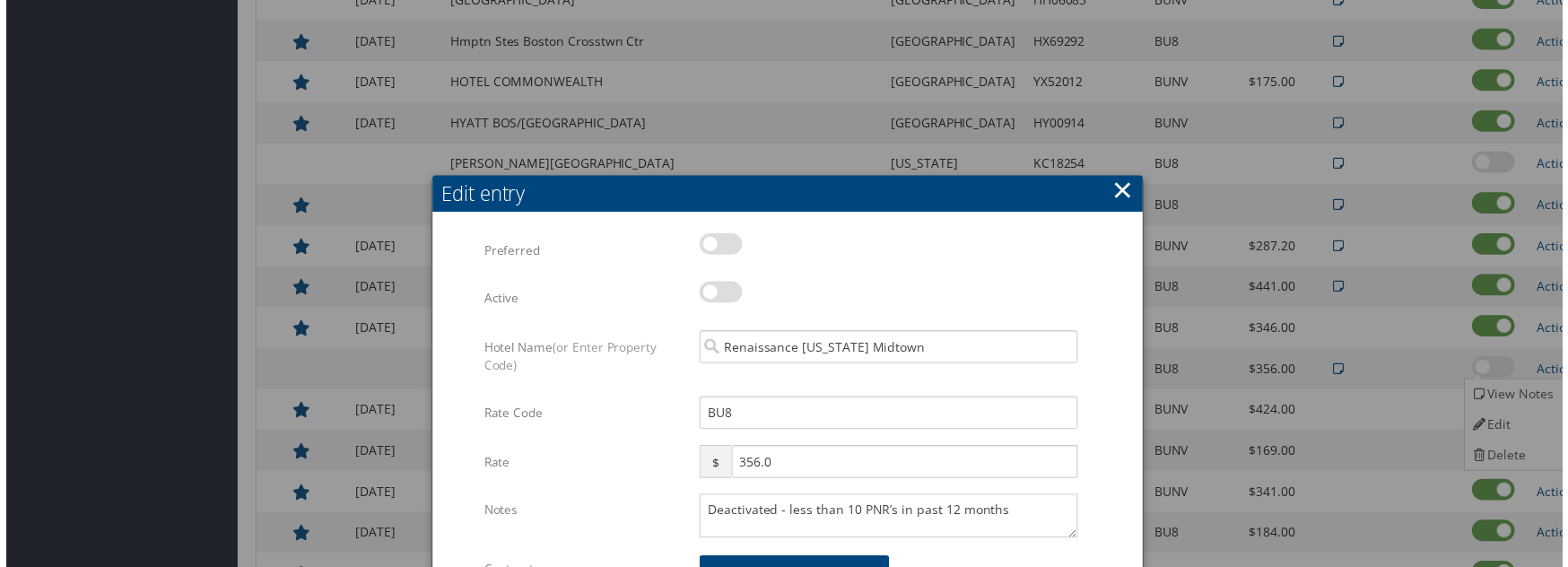
click at [1054, 188] on button "×" at bounding box center [1124, 191] width 21 height 36
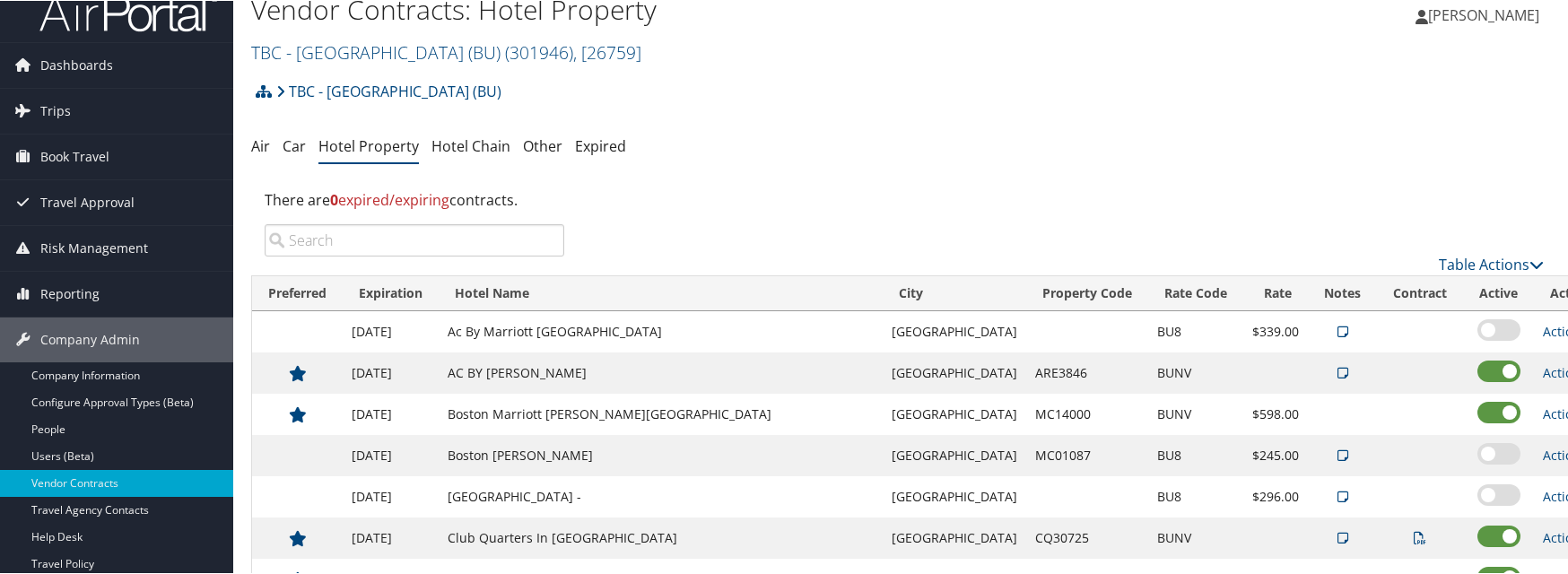
scroll to position [0, 0]
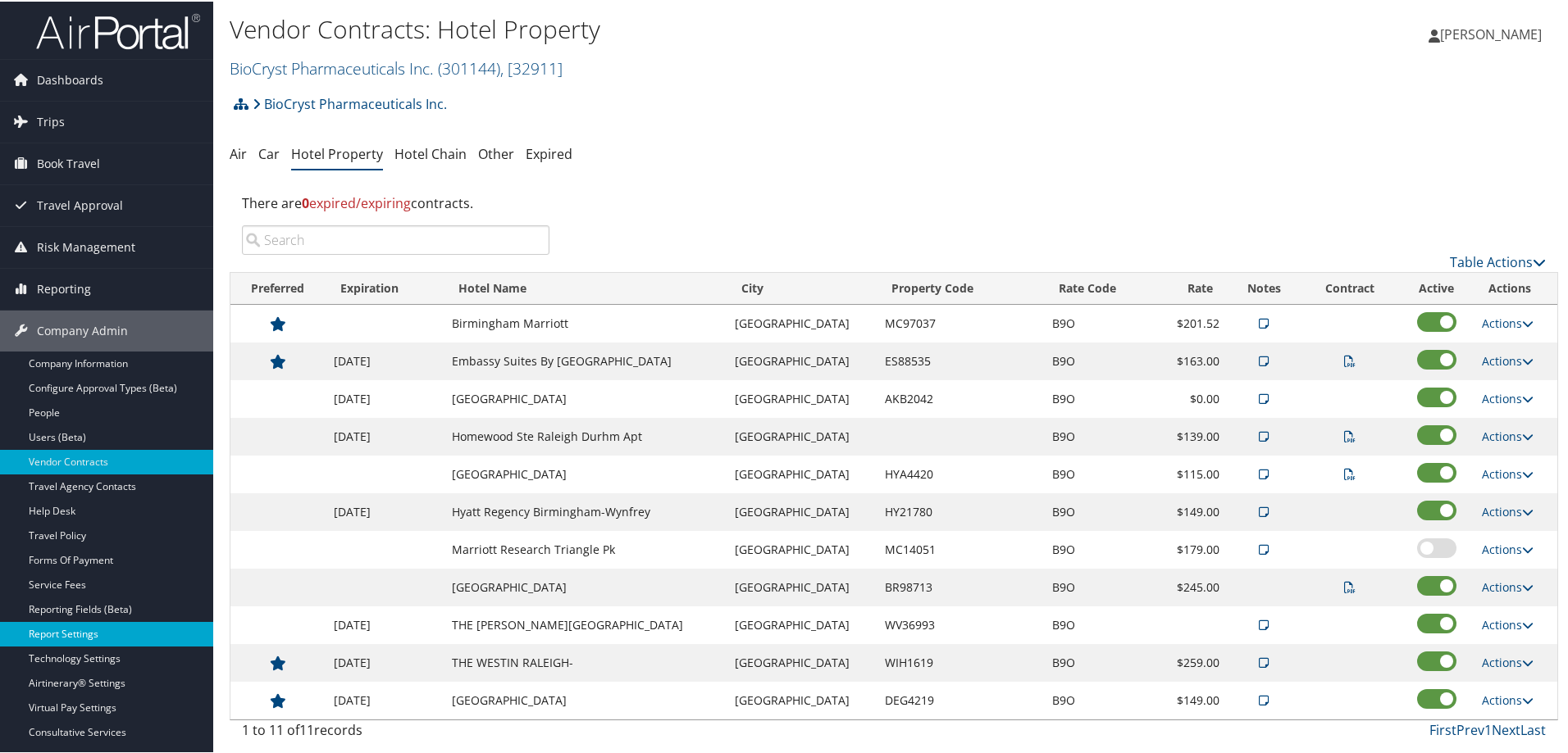
click at [73, 628] on link "Report Settings" at bounding box center [107, 632] width 213 height 24
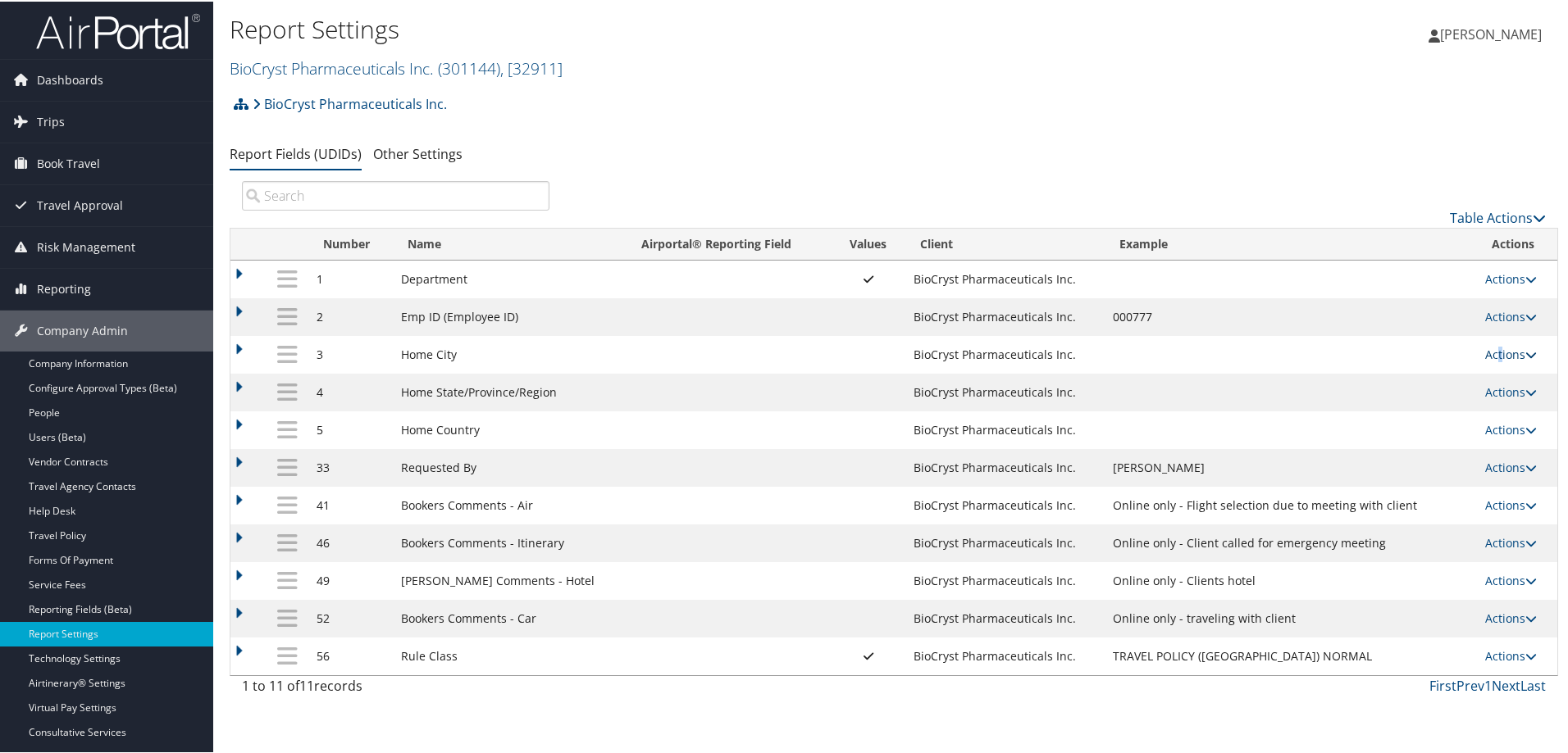
click at [1493, 356] on link "Actions" at bounding box center [1510, 352] width 51 height 15
click at [1393, 432] on link "Edit" at bounding box center [1439, 433] width 177 height 28
select select "both"
select select "trip"
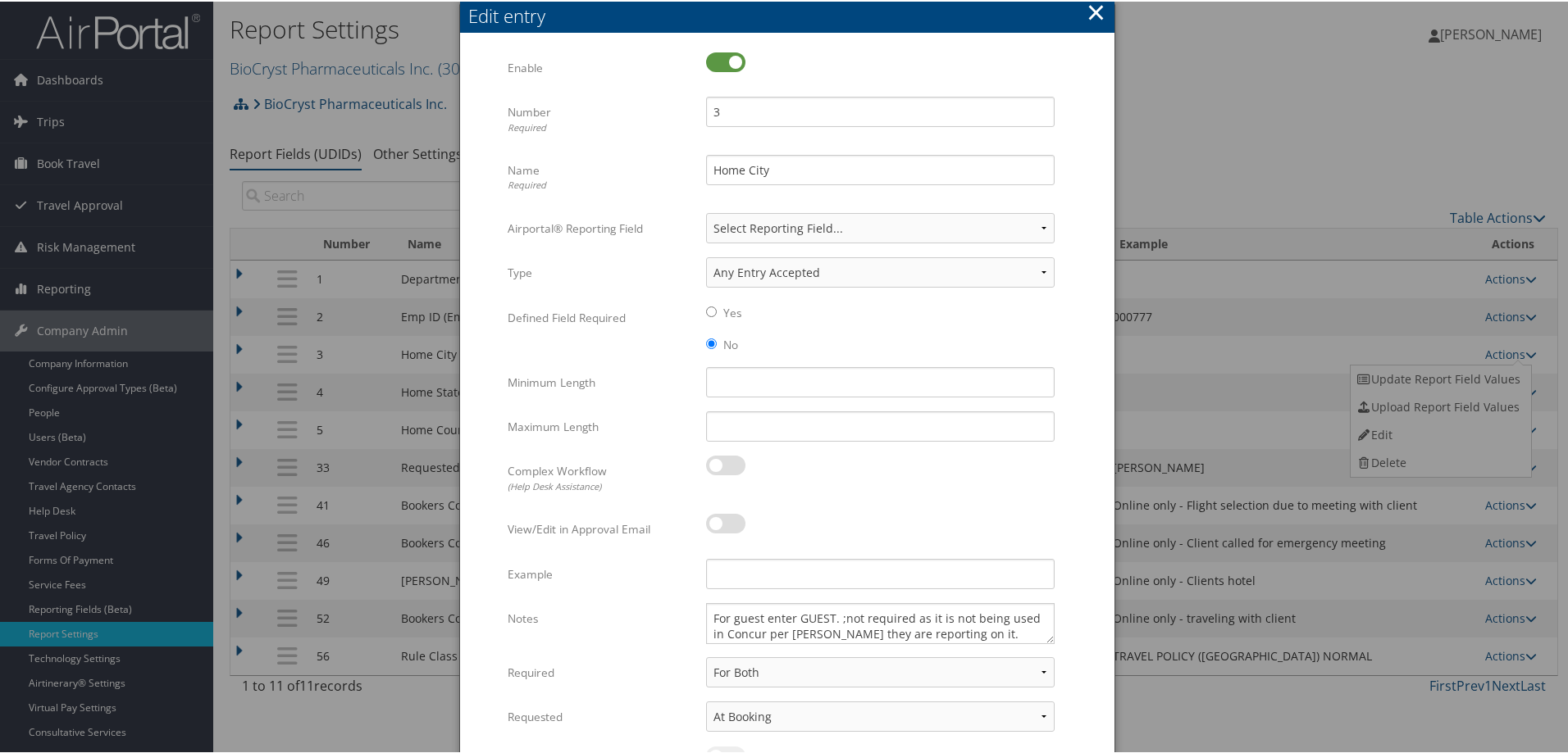
click at [1090, 7] on button "×" at bounding box center [1096, 11] width 19 height 33
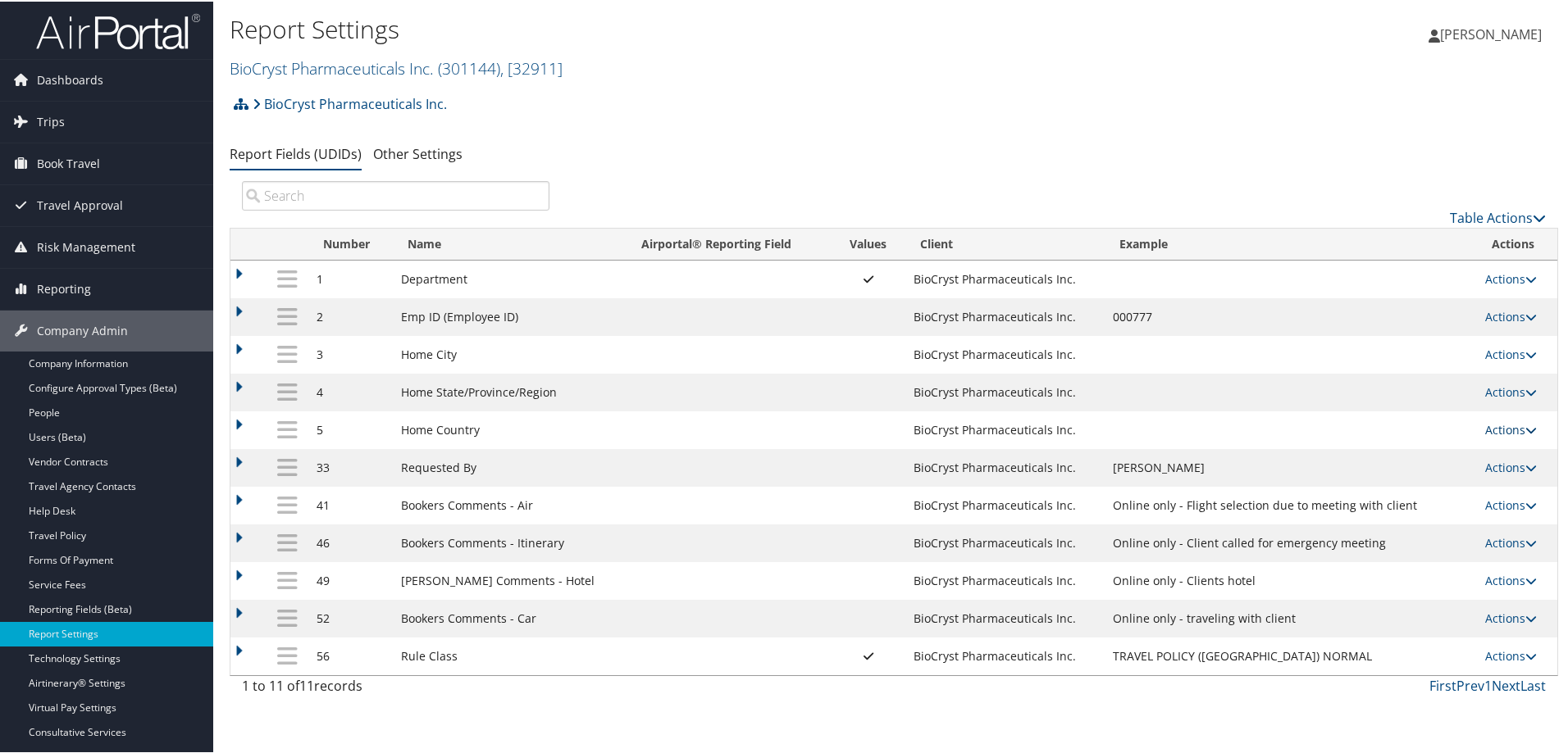
click at [1505, 430] on link "Actions" at bounding box center [1510, 428] width 51 height 15
click at [1391, 512] on link "Edit" at bounding box center [1439, 508] width 177 height 28
select select "both"
select select "trip"
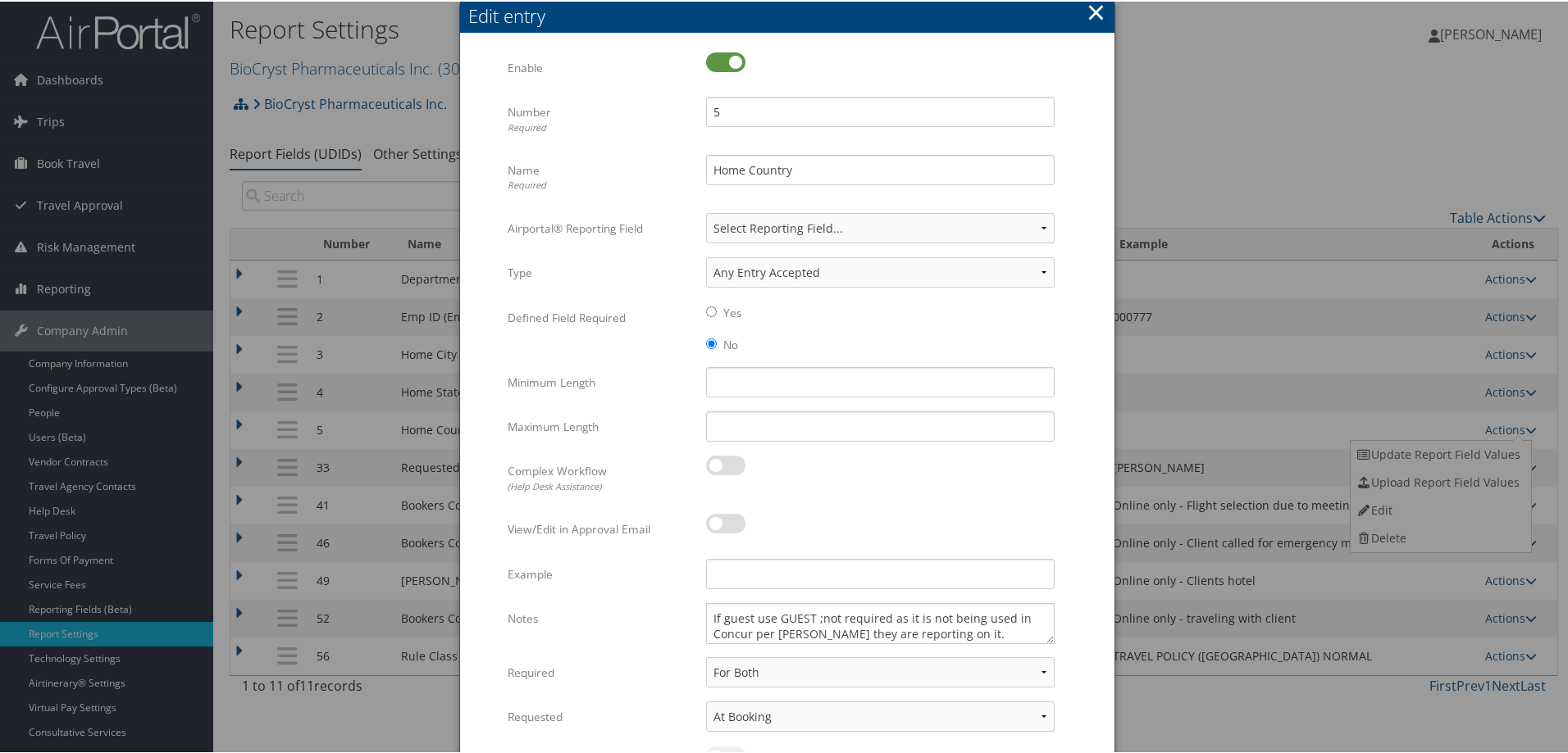
click at [1091, 11] on button "×" at bounding box center [1096, 11] width 19 height 33
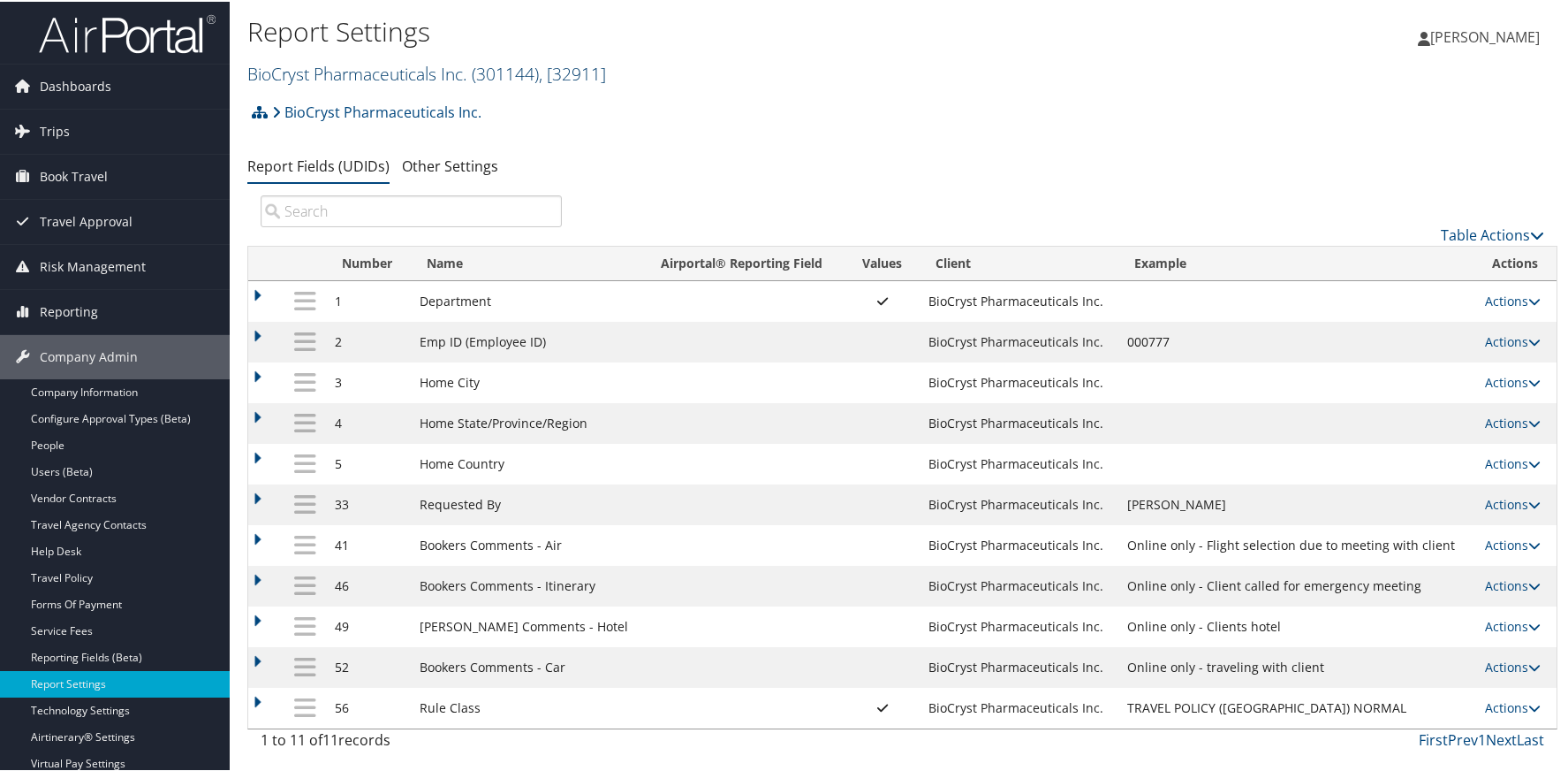
click at [285, 72] on link "BioCryst Pharmaceuticals Inc. ( 301144 ) , [ 32911 ]" at bounding box center [426, 72] width 359 height 24
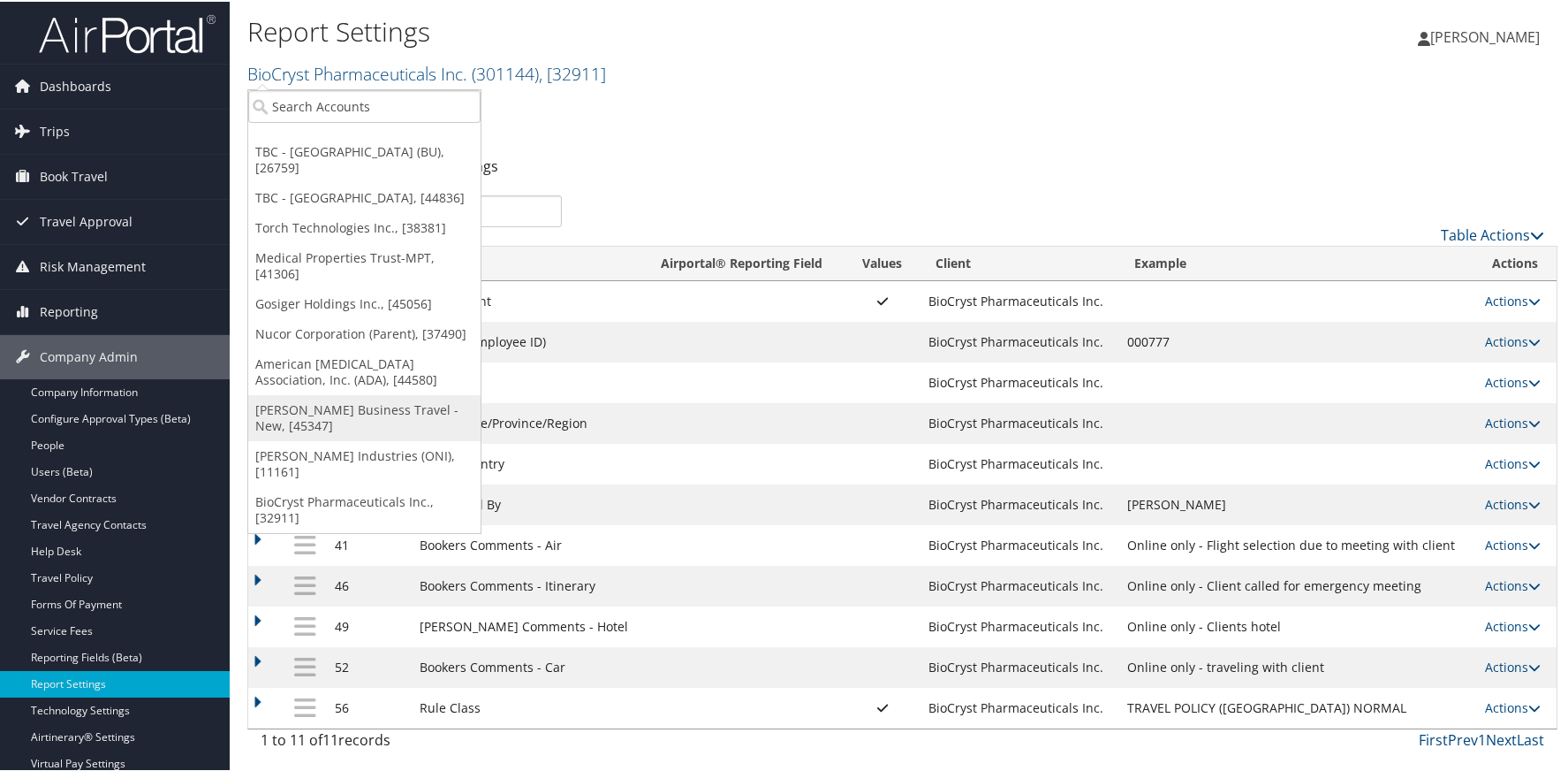
click at [386, 408] on link "[PERSON_NAME] Business Travel - New, [45347]" at bounding box center [364, 416] width 233 height 46
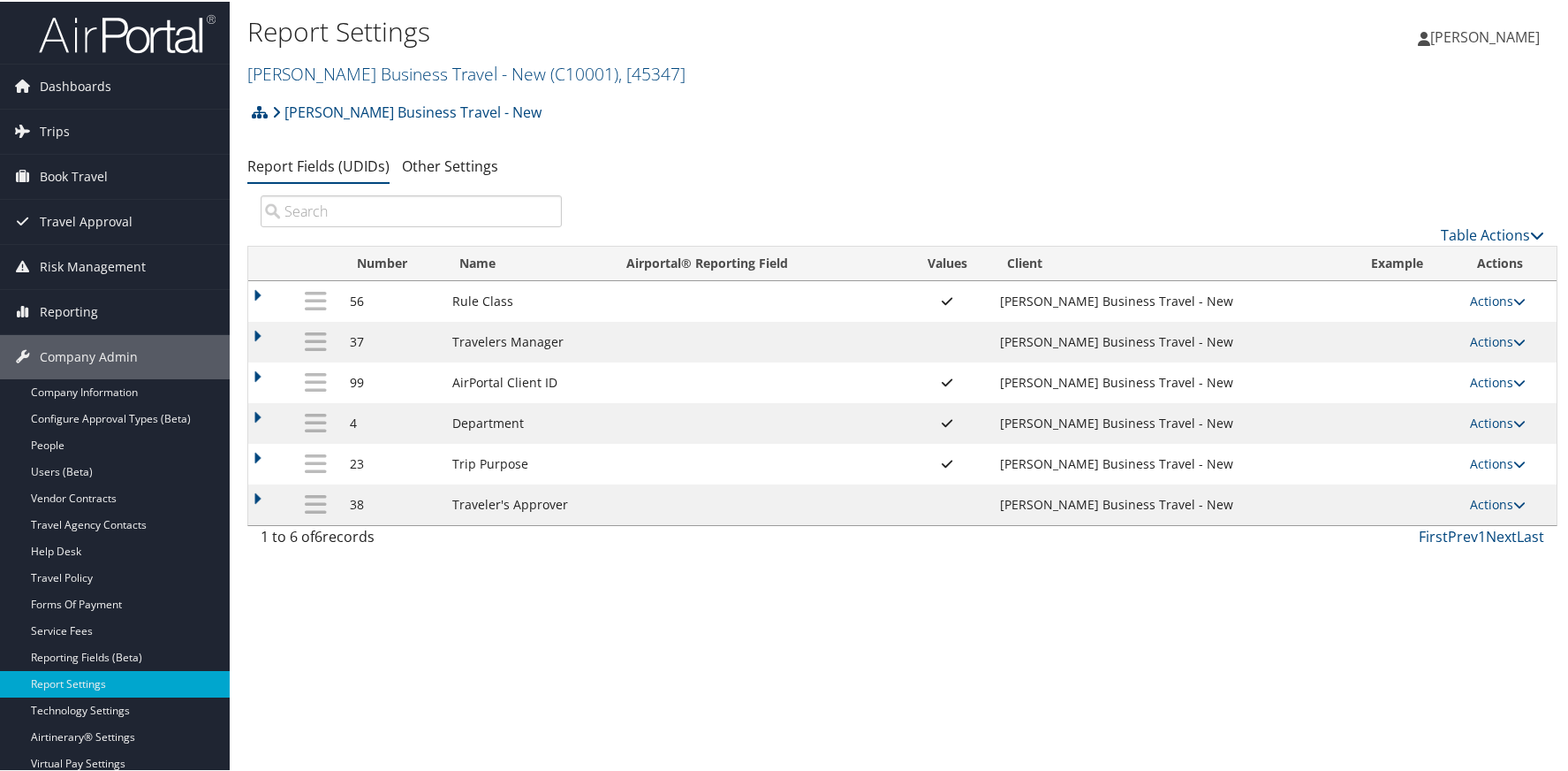
click at [82, 24] on img at bounding box center [128, 32] width 177 height 42
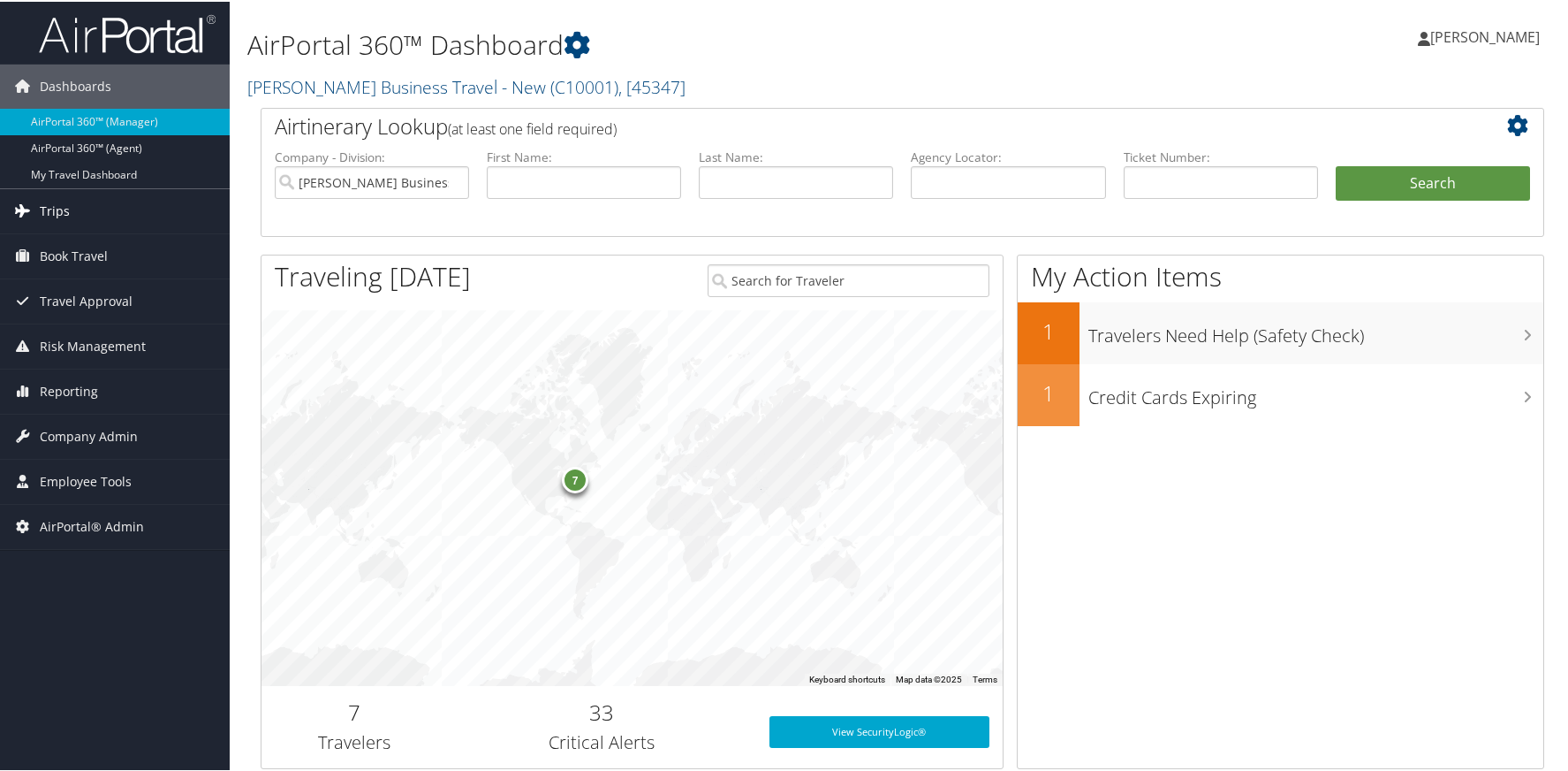
click at [61, 206] on span "Trips" at bounding box center [55, 208] width 30 height 44
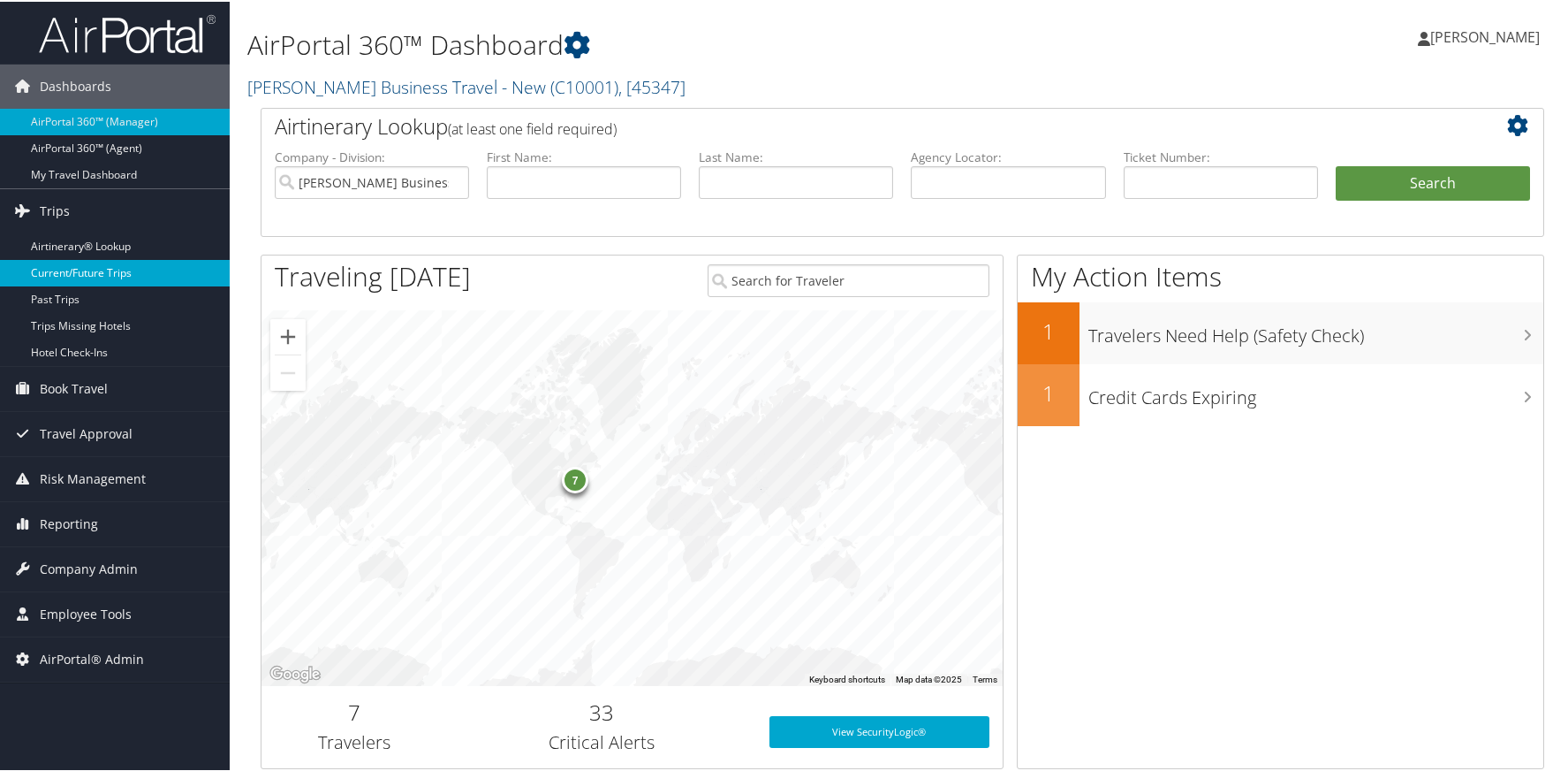
click at [78, 274] on link "Current/Future Trips" at bounding box center [115, 271] width 230 height 26
